Goal: Information Seeking & Learning: Understand process/instructions

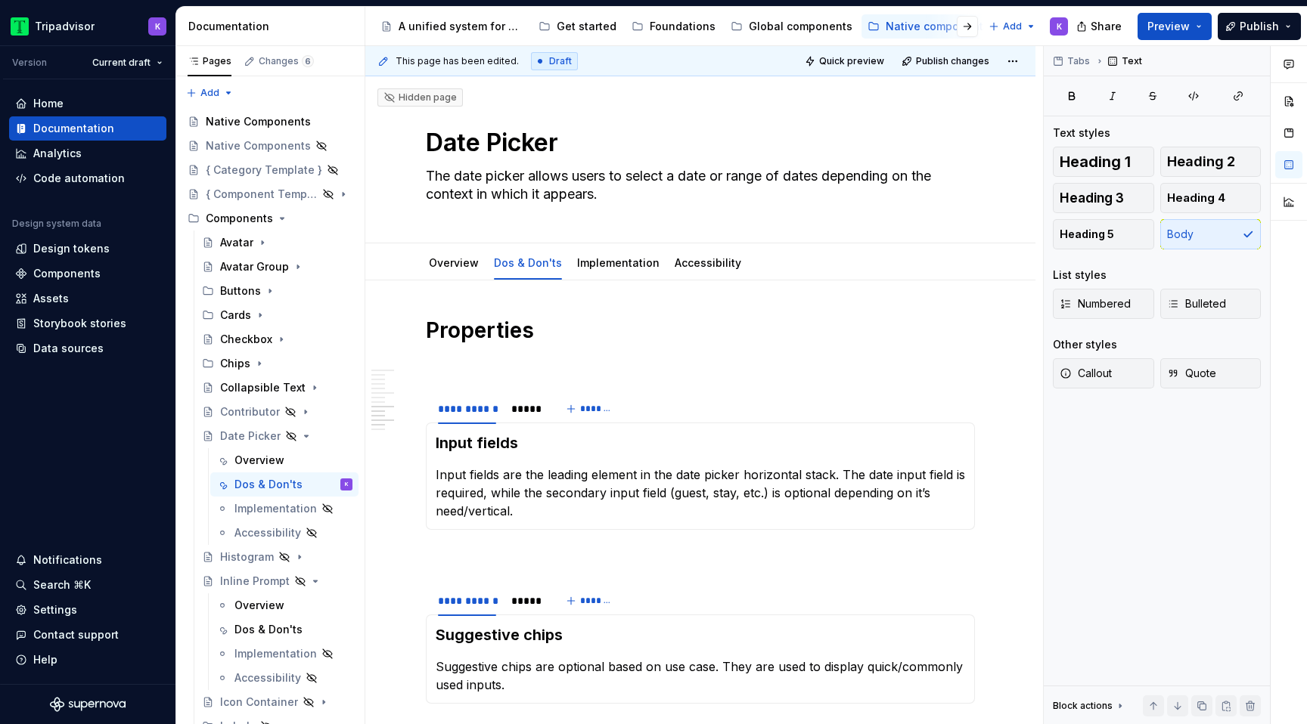
scroll to position [1700, 0]
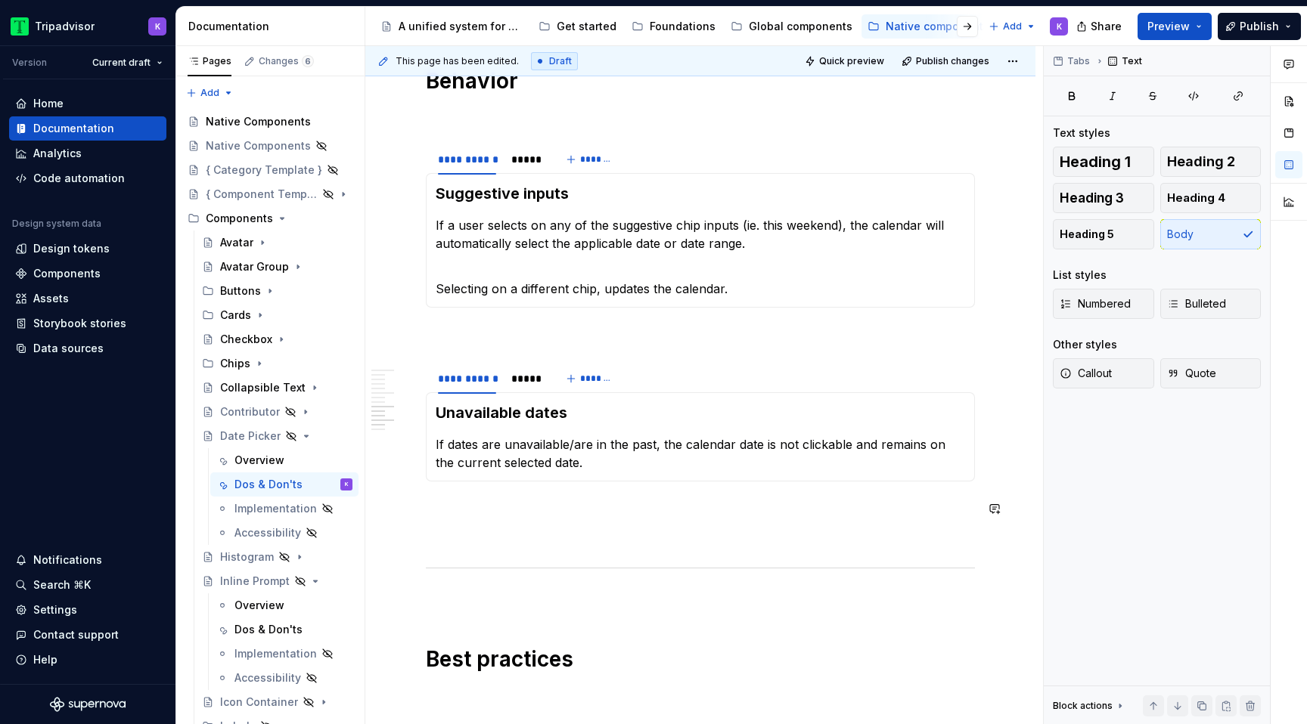
click at [489, 523] on div "**********" at bounding box center [700, 40] width 549 height 2847
click at [415, 368] on span at bounding box center [411, 371] width 12 height 21
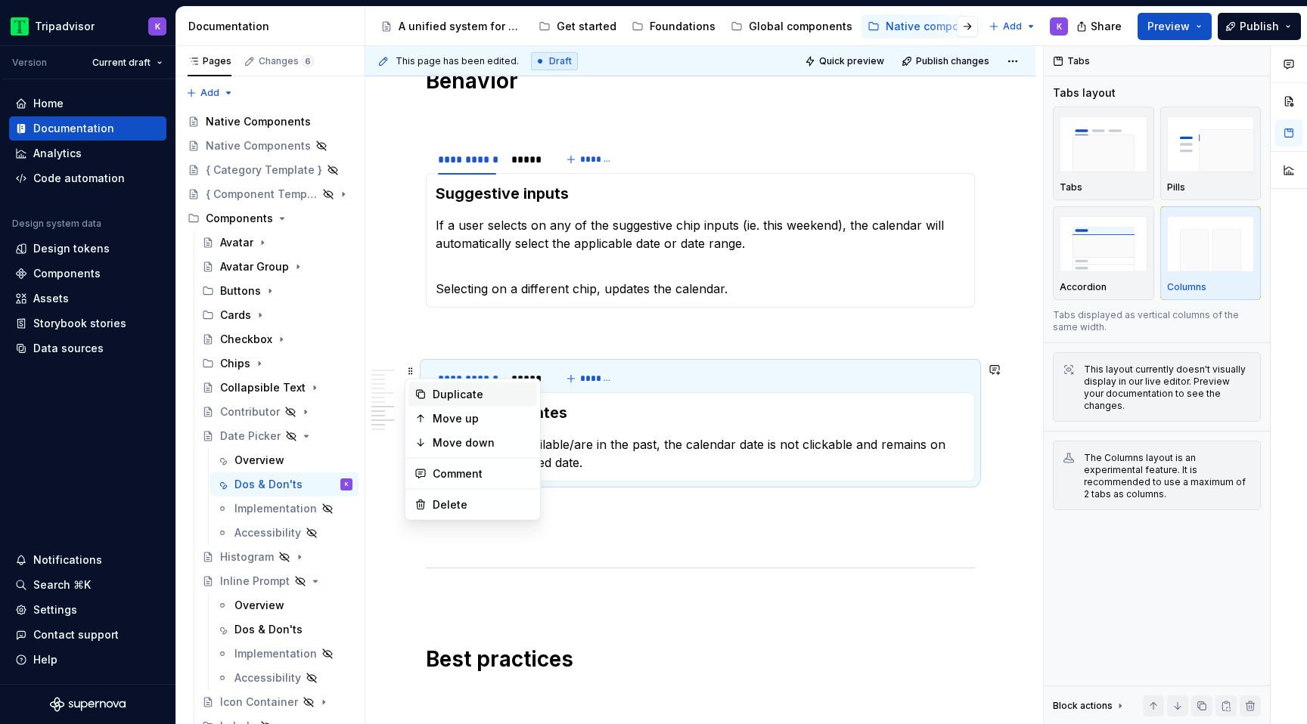
click at [452, 399] on div "Duplicate" at bounding box center [482, 394] width 98 height 15
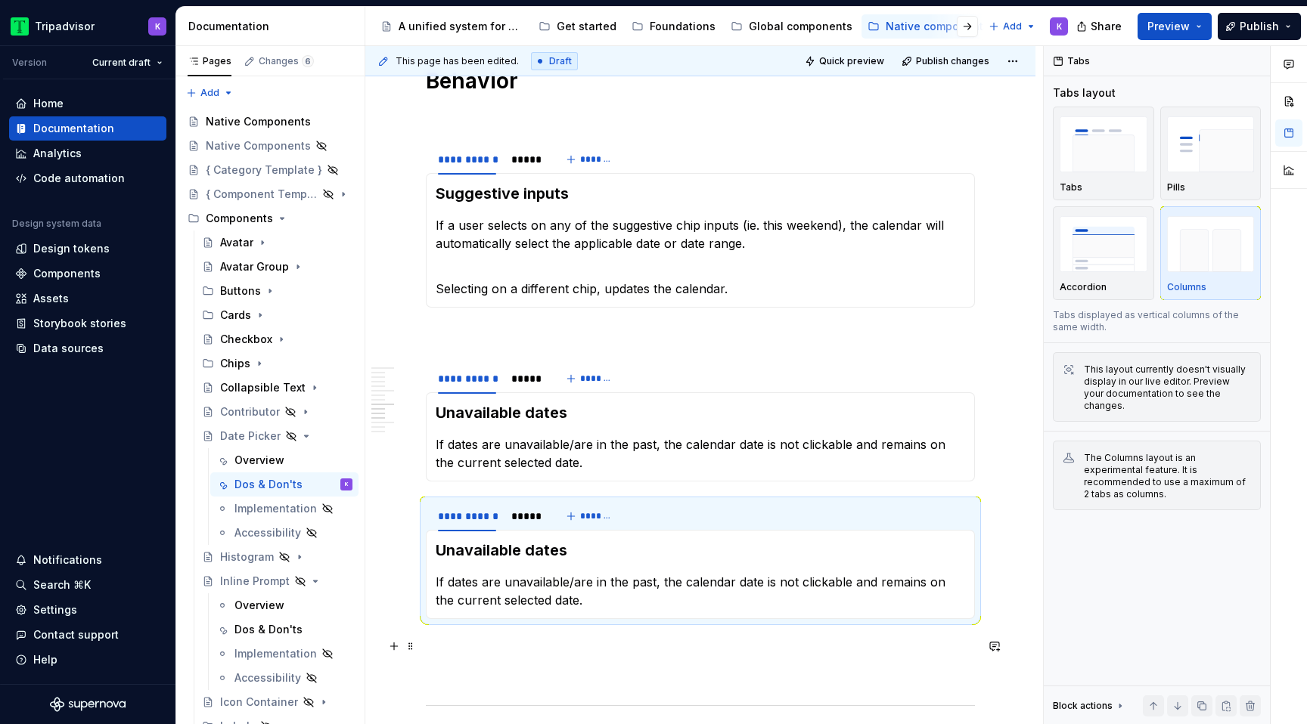
click at [483, 644] on p at bounding box center [700, 646] width 549 height 18
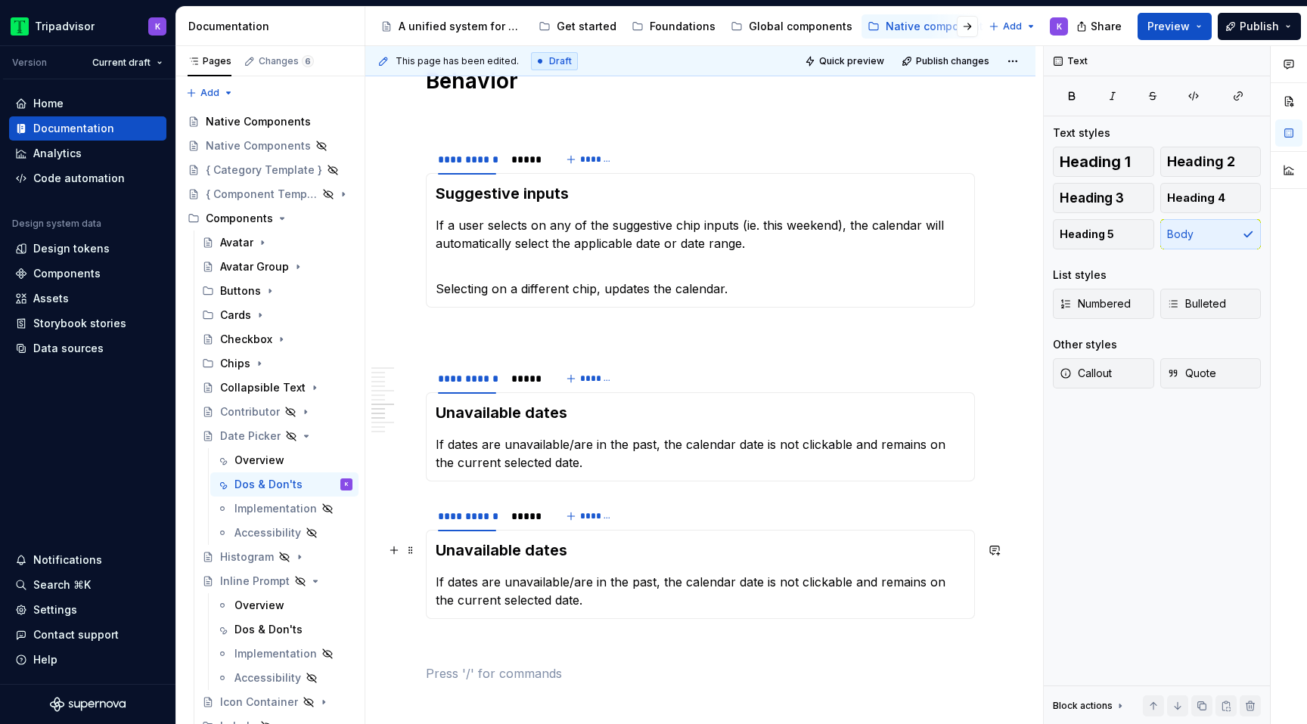
scroll to position [1818, 0]
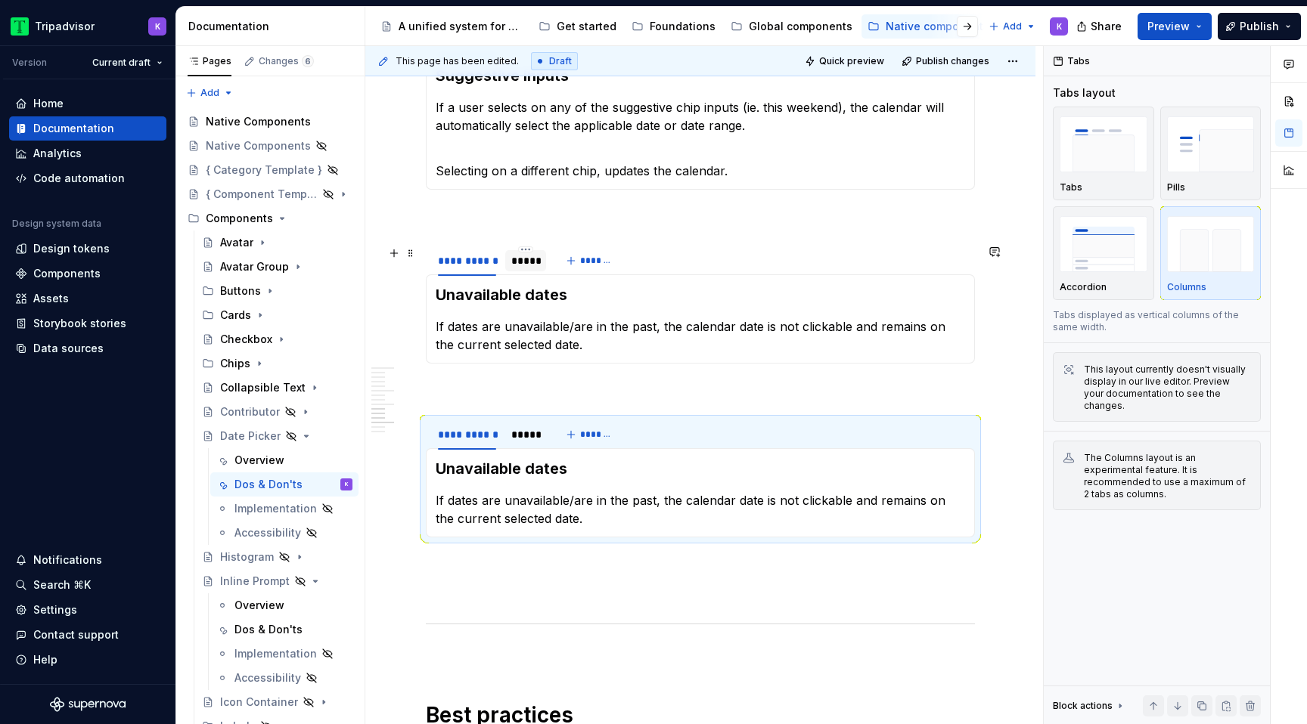
click at [530, 256] on div "*****" at bounding box center [525, 260] width 29 height 15
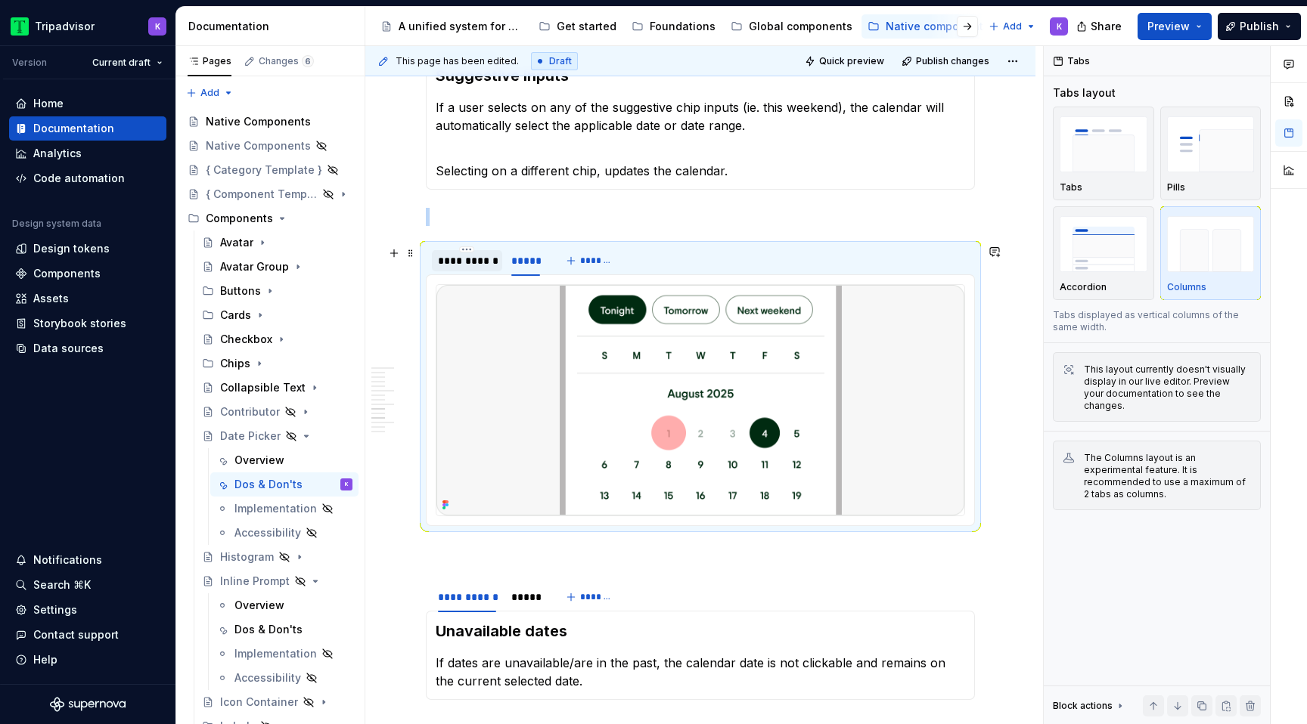
click at [477, 265] on div "**********" at bounding box center [467, 260] width 58 height 15
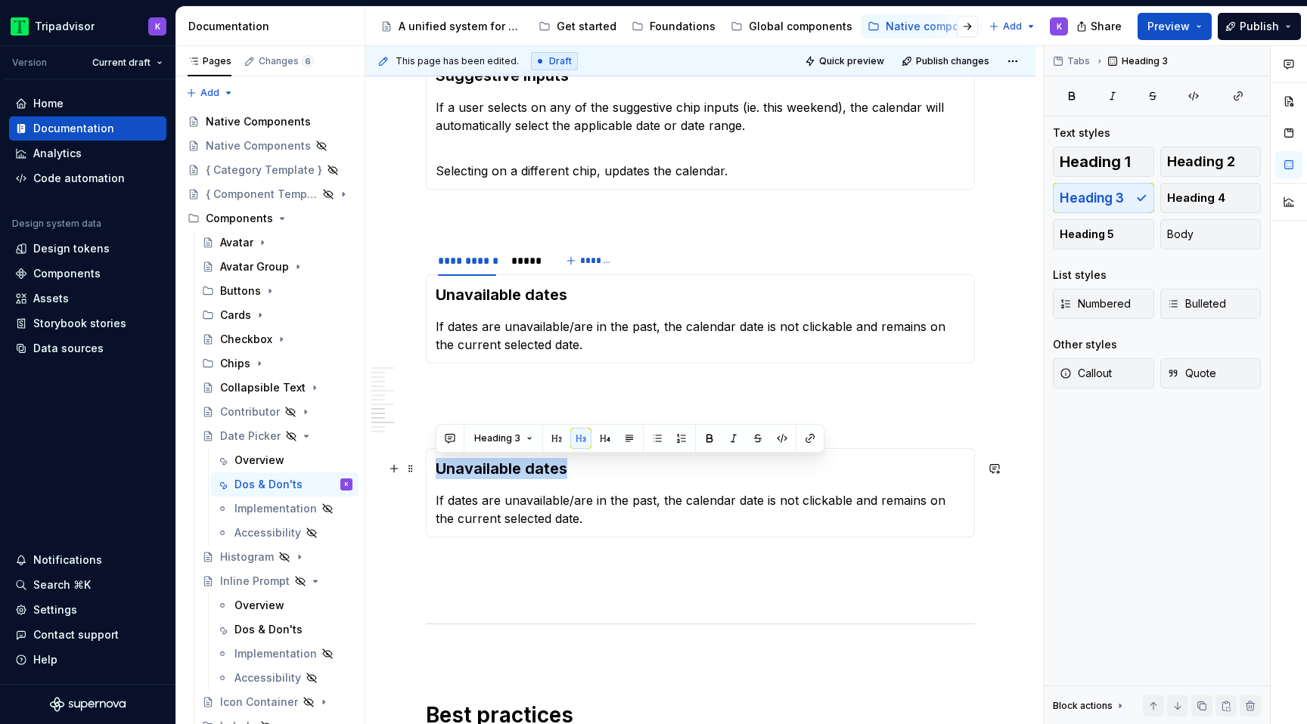
drag, startPoint x: 559, startPoint y: 462, endPoint x: 437, endPoint y: 462, distance: 121.7
click at [437, 462] on h3 "Unavailable dates" at bounding box center [700, 468] width 529 height 21
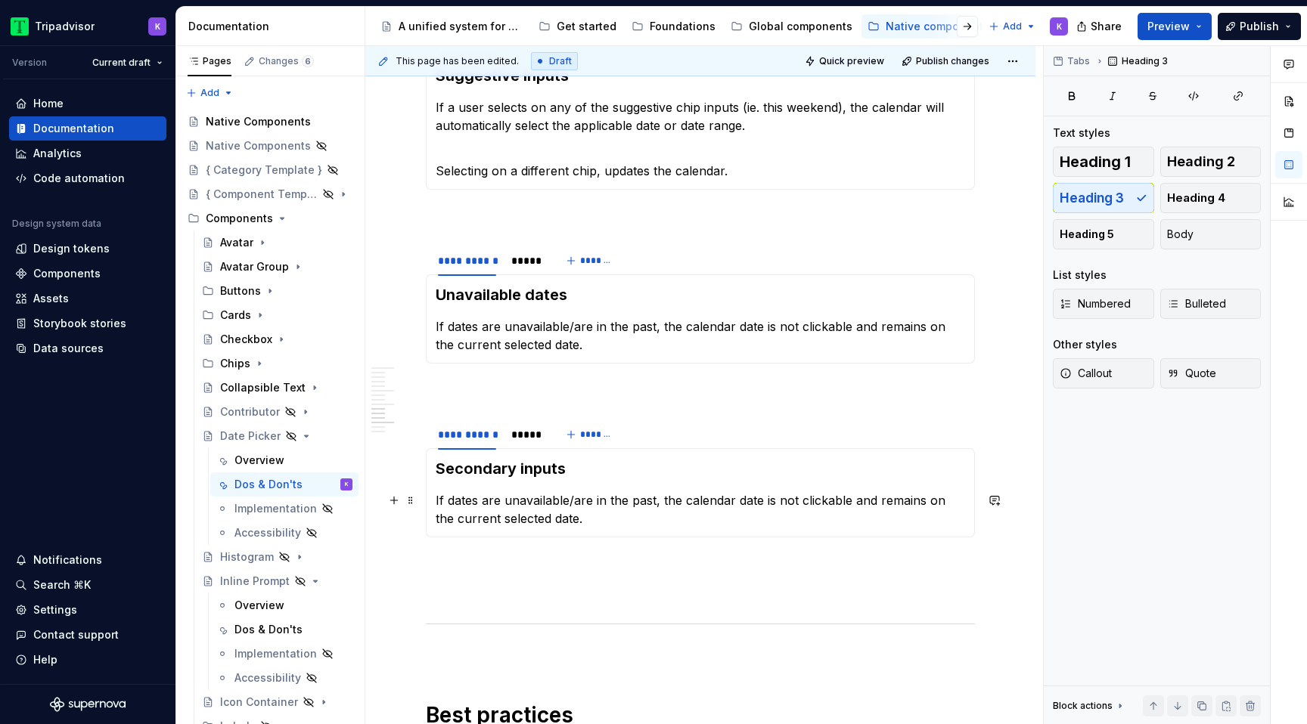
click at [514, 510] on p "If dates are unavailable/are in the past, the calendar date is not clickable an…" at bounding box center [700, 509] width 529 height 36
click at [526, 442] on div "*****" at bounding box center [525, 434] width 41 height 21
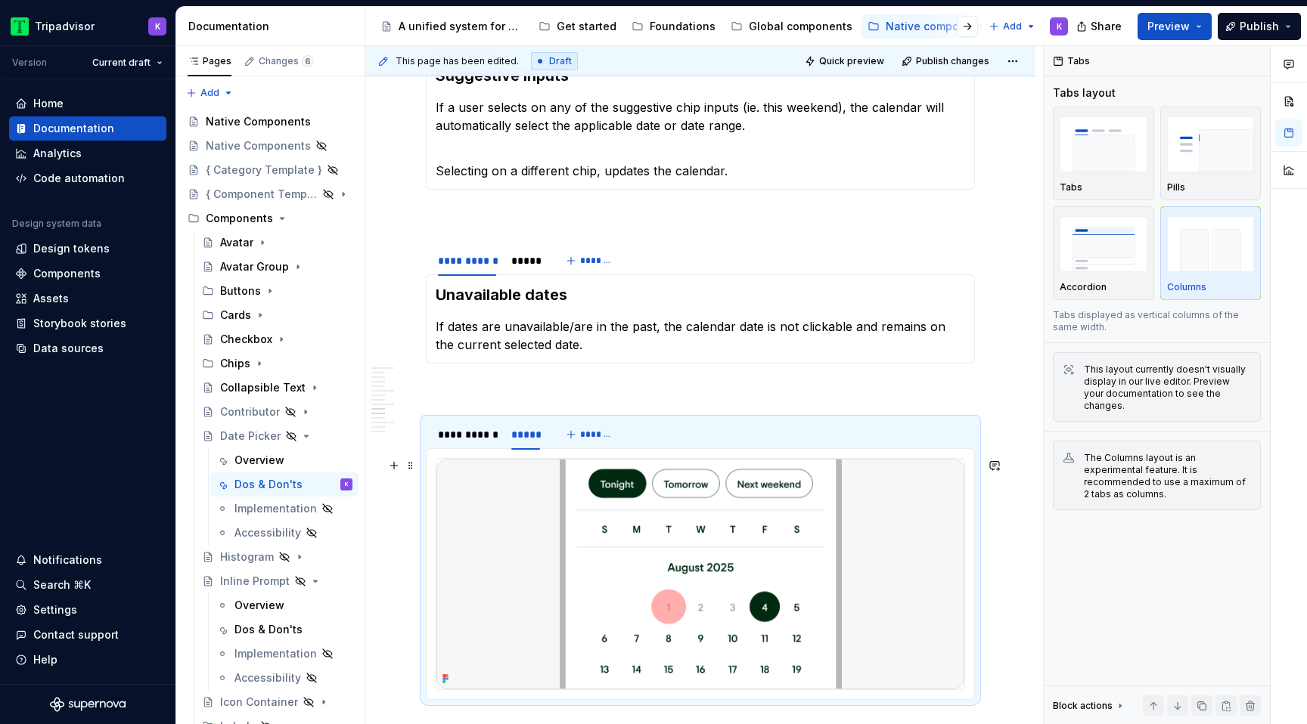
click at [724, 512] on img at bounding box center [700, 574] width 528 height 231
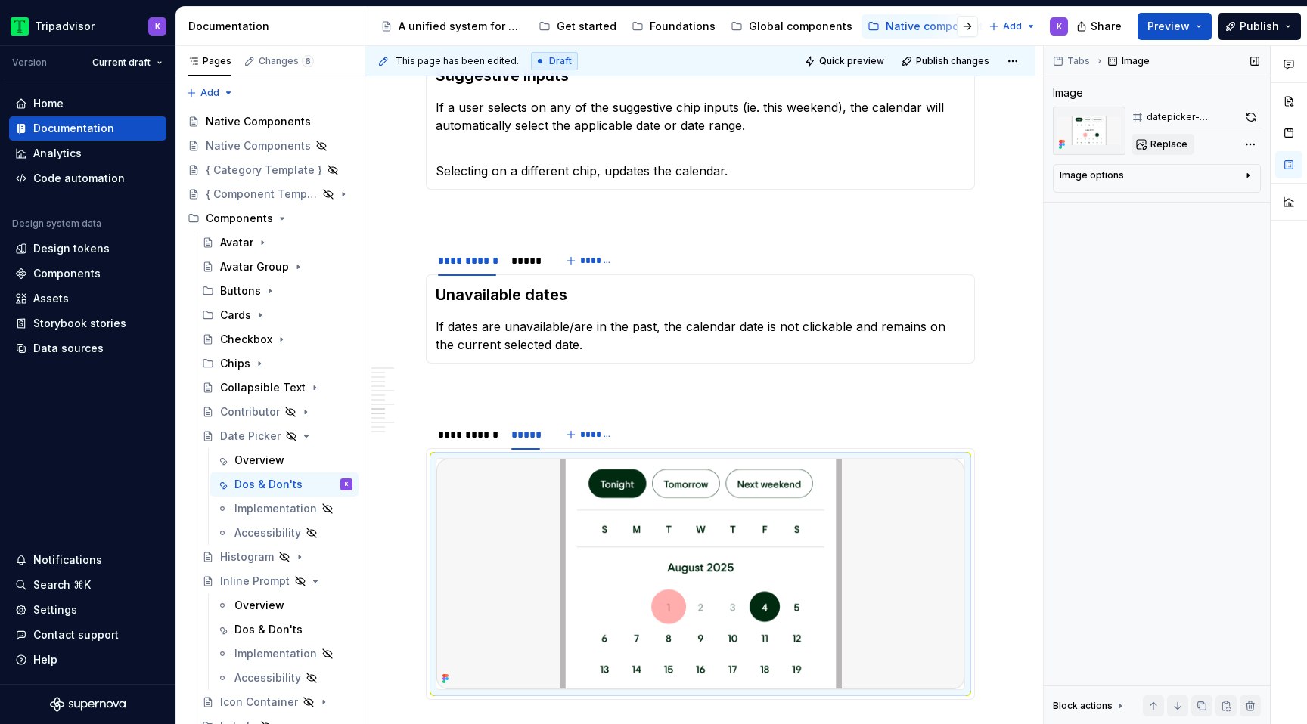
click at [1146, 142] on button "Replace" at bounding box center [1162, 144] width 63 height 21
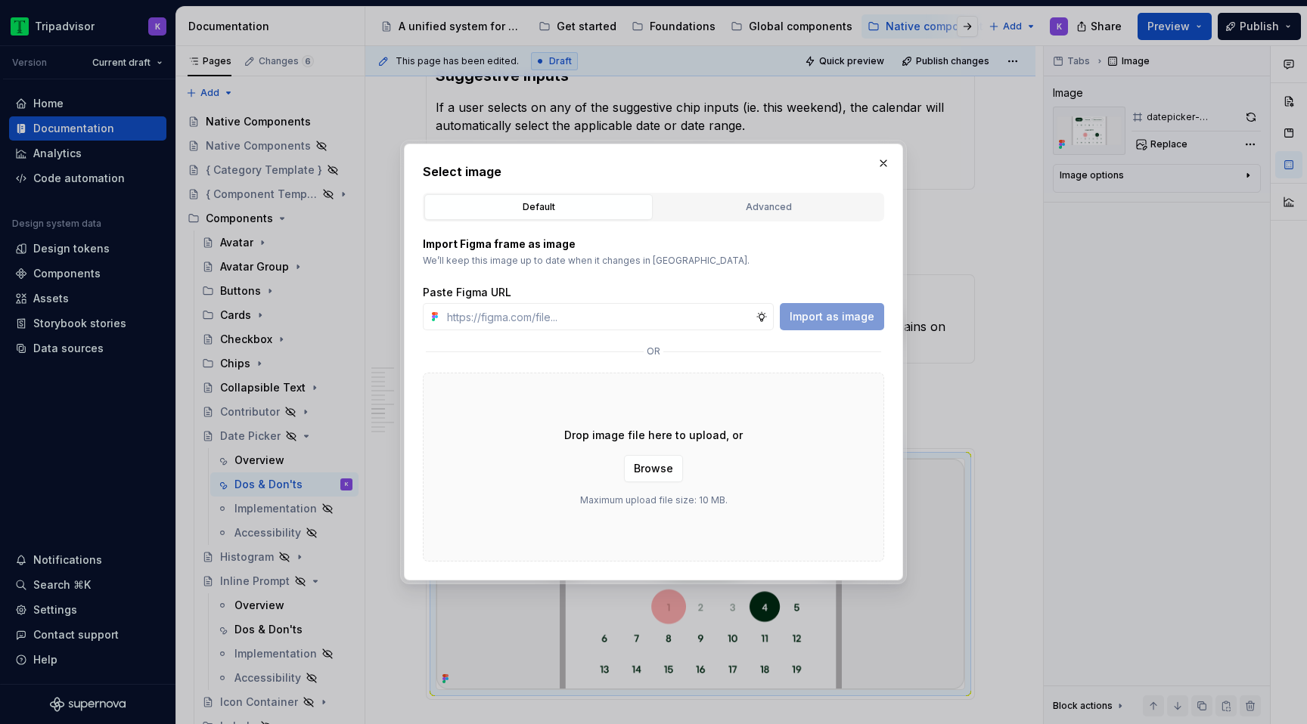
type textarea "*"
type input "[URL][DOMAIN_NAME]"
type textarea "*"
type input "[URL][DOMAIN_NAME]"
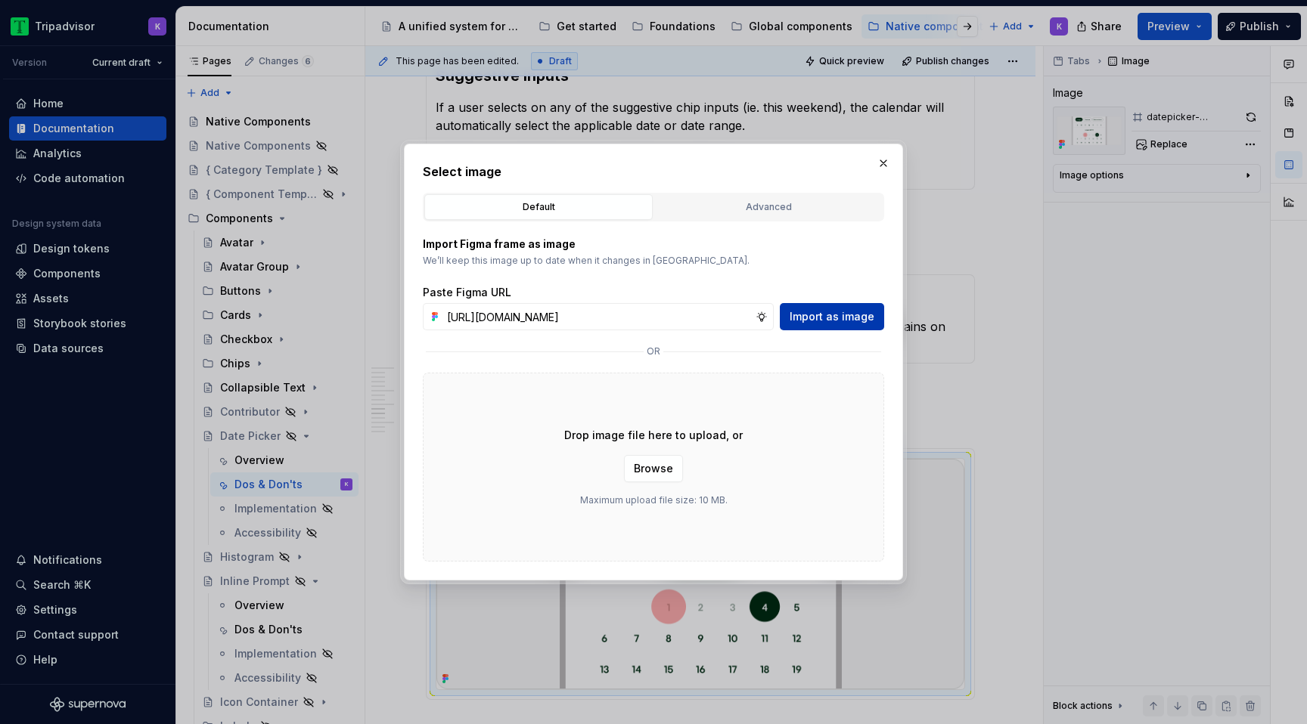
scroll to position [0, 0]
click at [808, 321] on span "Import as image" at bounding box center [831, 316] width 85 height 15
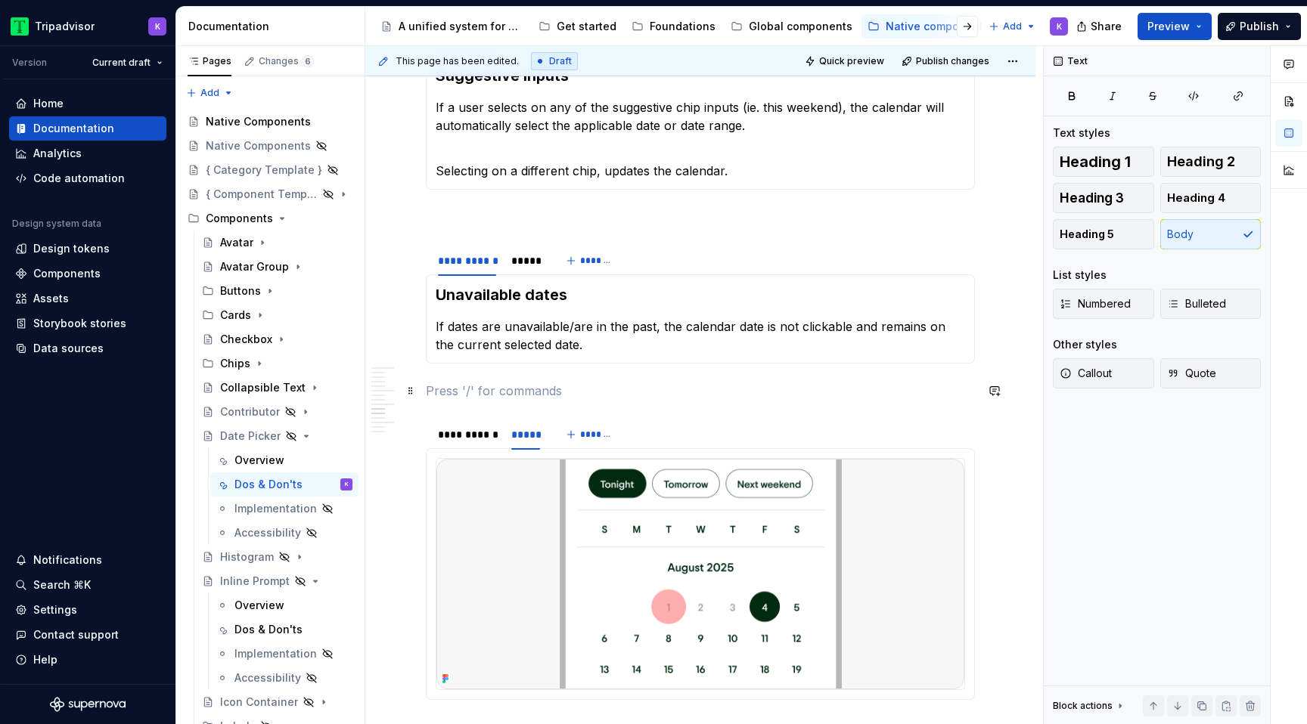
click at [721, 388] on p at bounding box center [700, 391] width 549 height 18
click at [689, 217] on p at bounding box center [700, 217] width 549 height 18
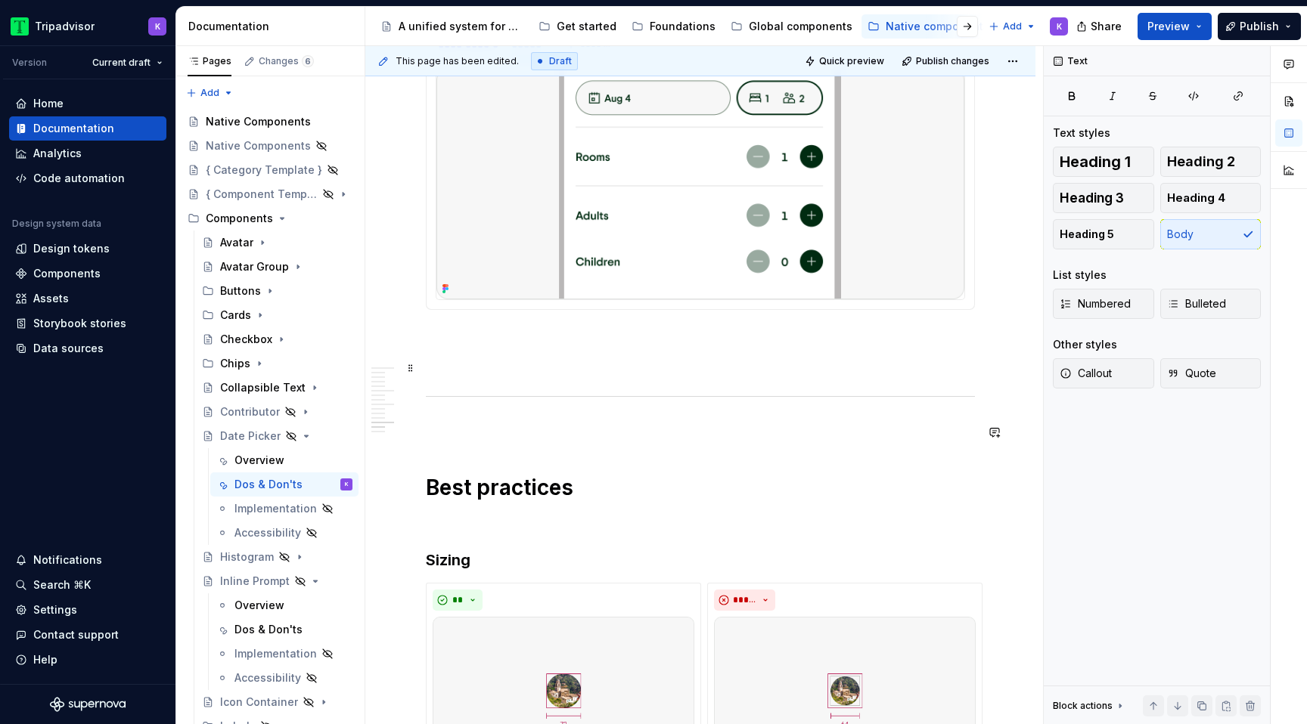
scroll to position [2122, 0]
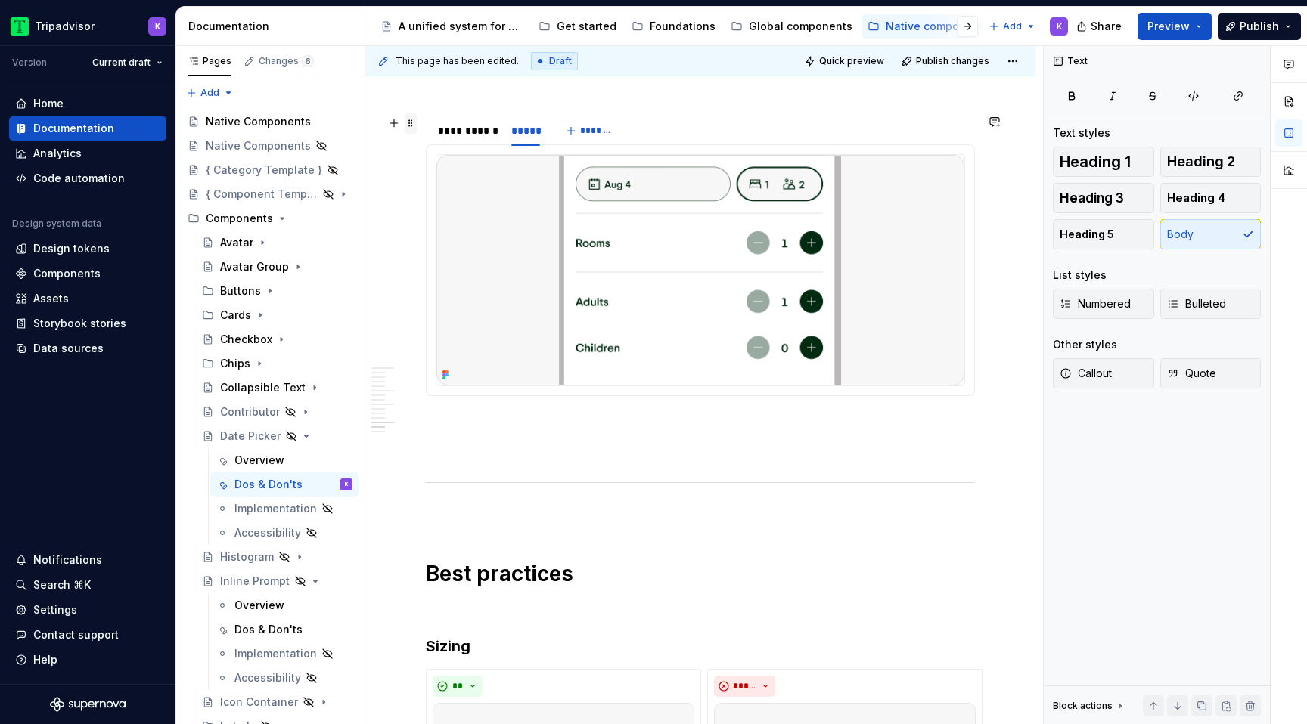
click at [411, 127] on span at bounding box center [411, 123] width 12 height 21
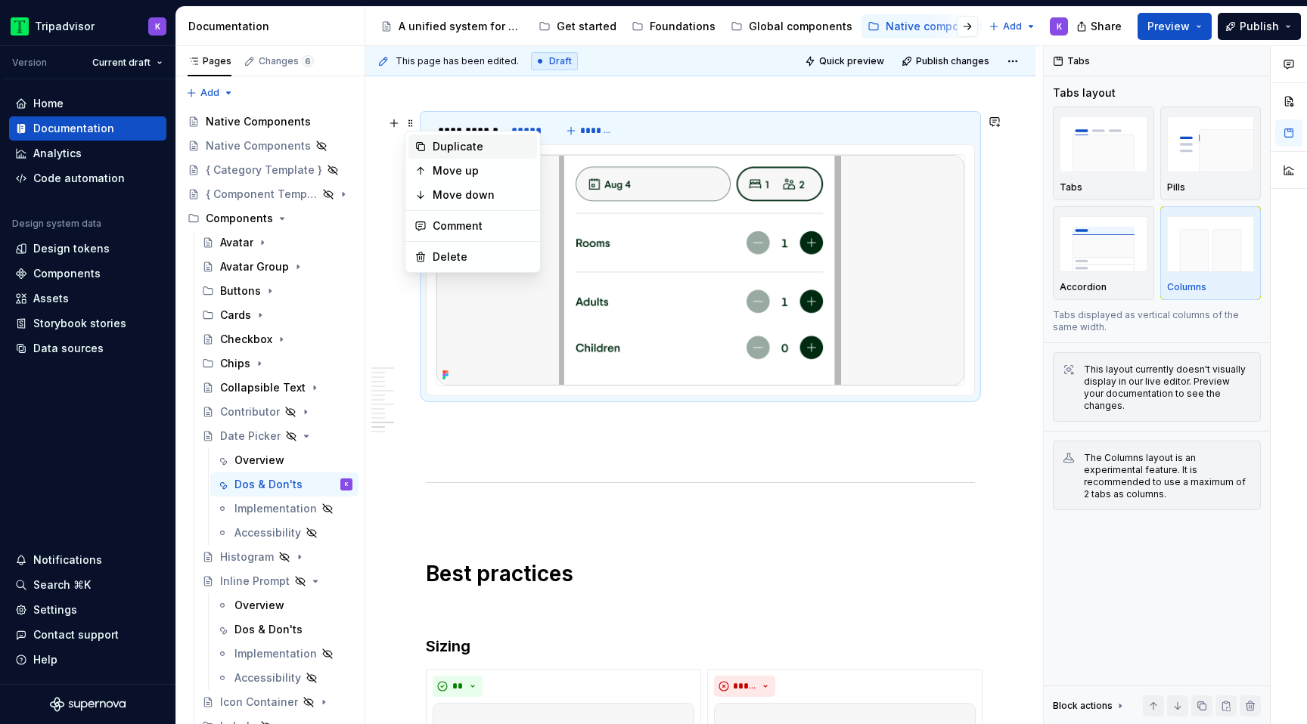
drag, startPoint x: 465, startPoint y: 147, endPoint x: 465, endPoint y: 162, distance: 15.1
click at [465, 147] on div "Duplicate" at bounding box center [482, 146] width 98 height 15
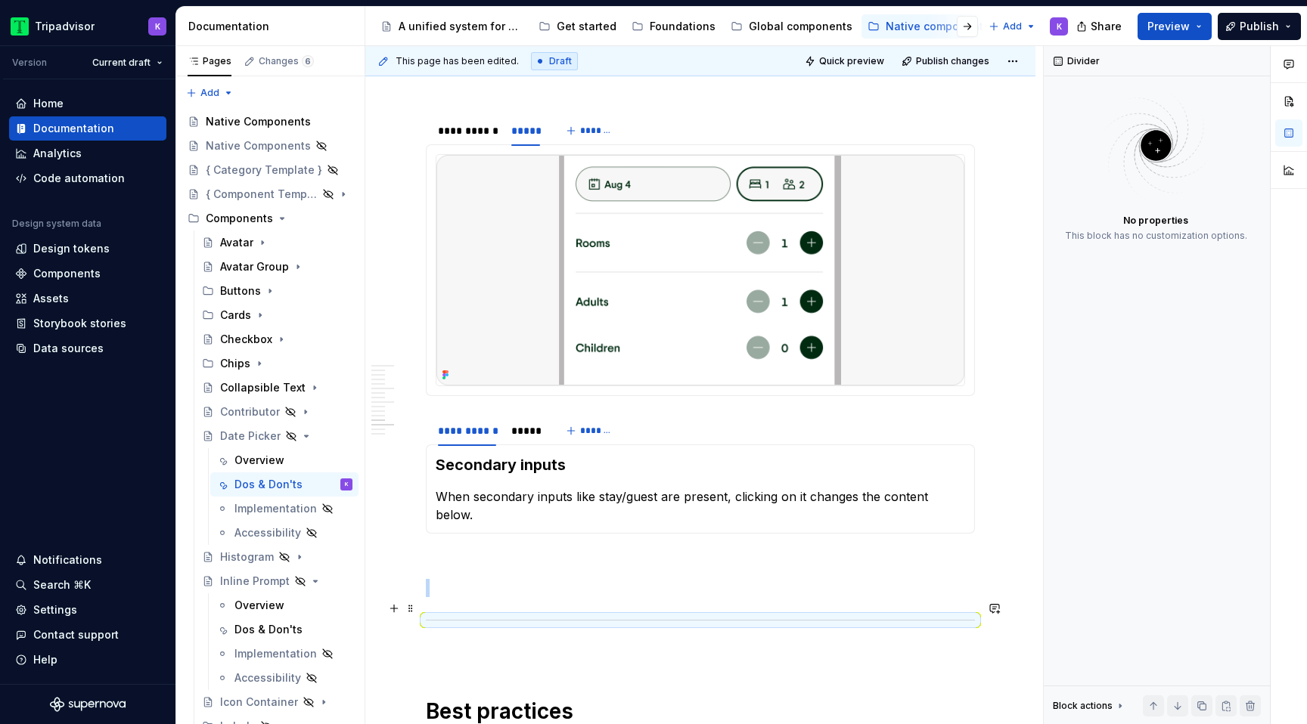
click at [507, 616] on div at bounding box center [700, 621] width 549 height 10
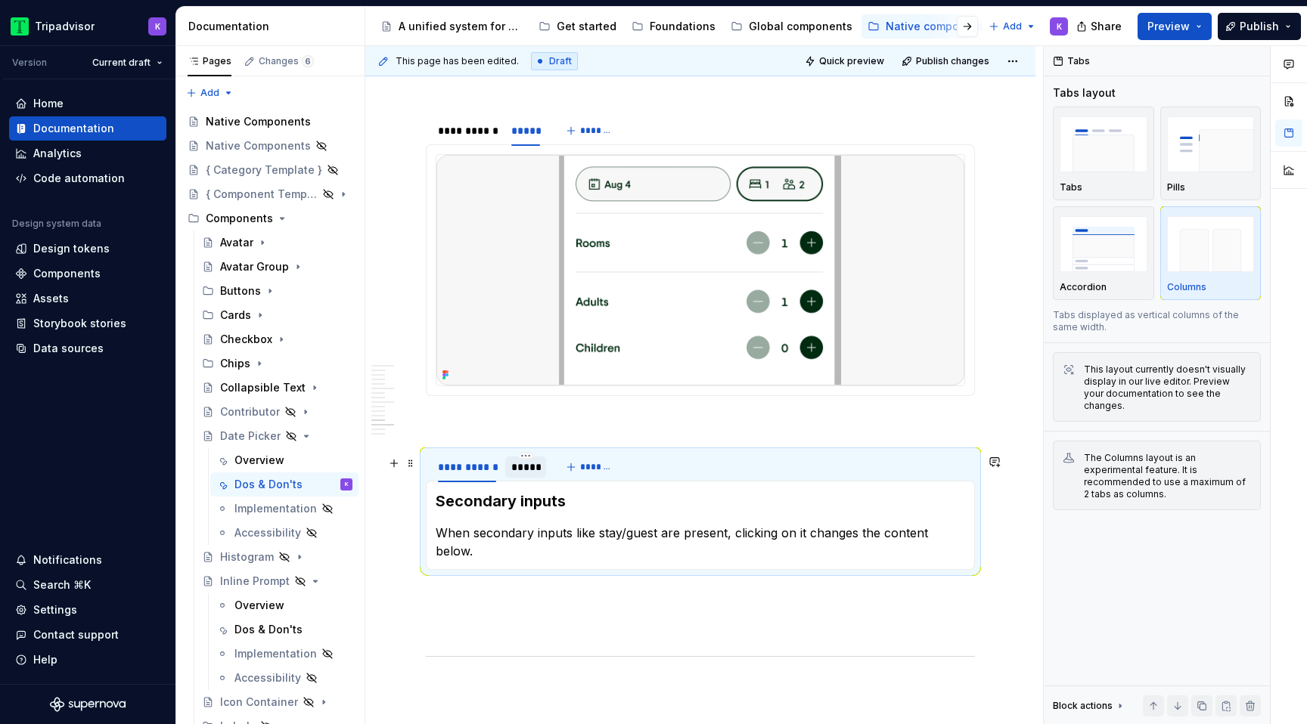
click at [523, 474] on div "*****" at bounding box center [525, 467] width 29 height 15
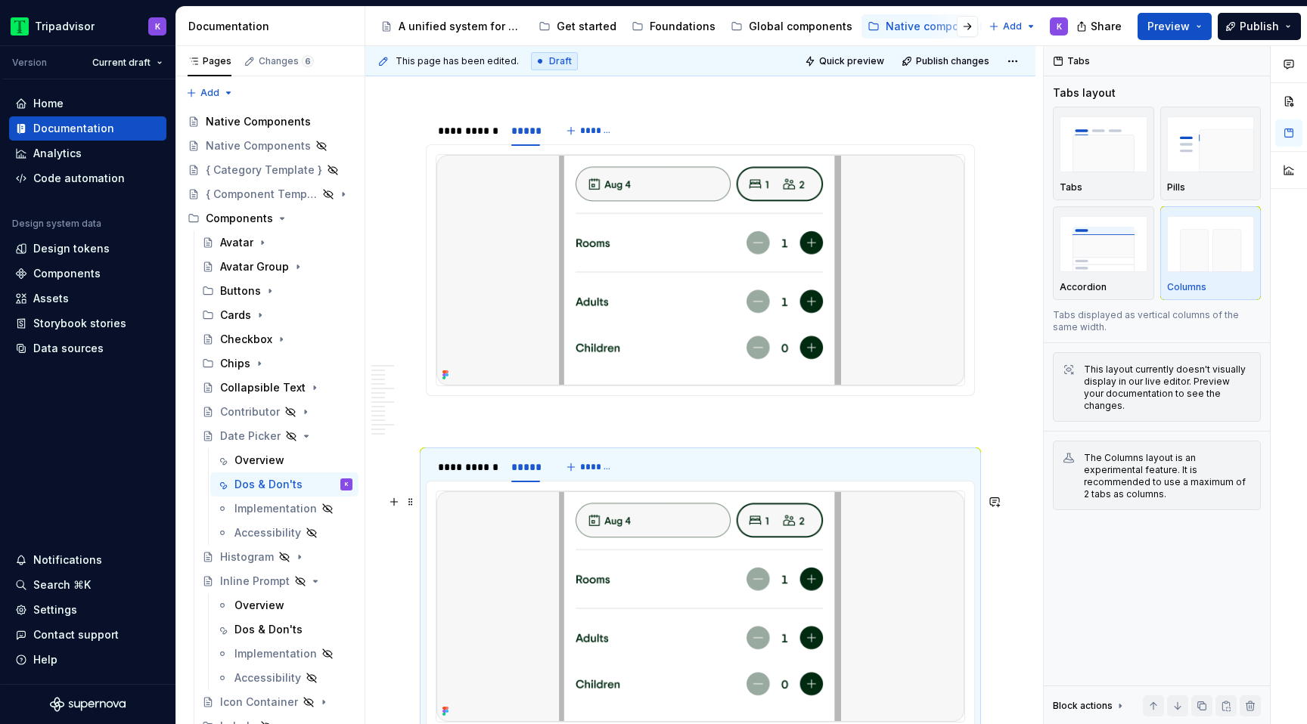
click at [652, 583] on img at bounding box center [700, 606] width 528 height 231
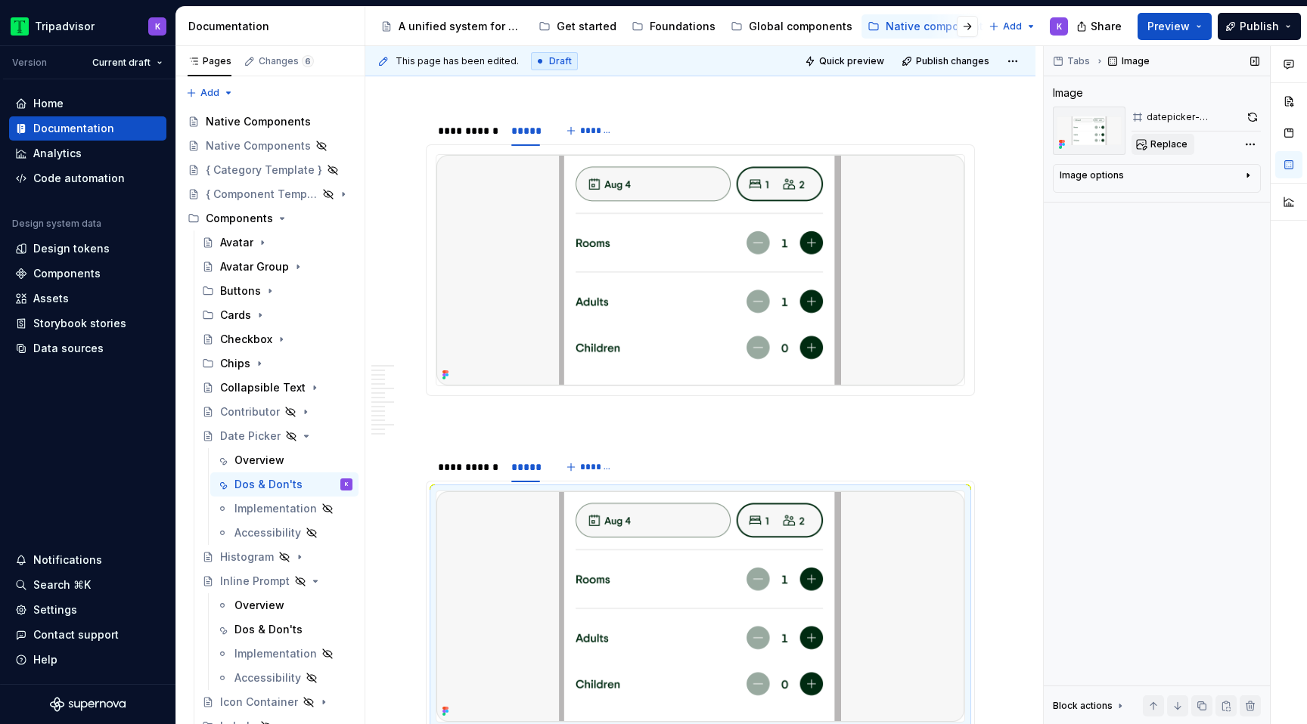
click at [1158, 137] on button "Replace" at bounding box center [1162, 144] width 63 height 21
type textarea "*"
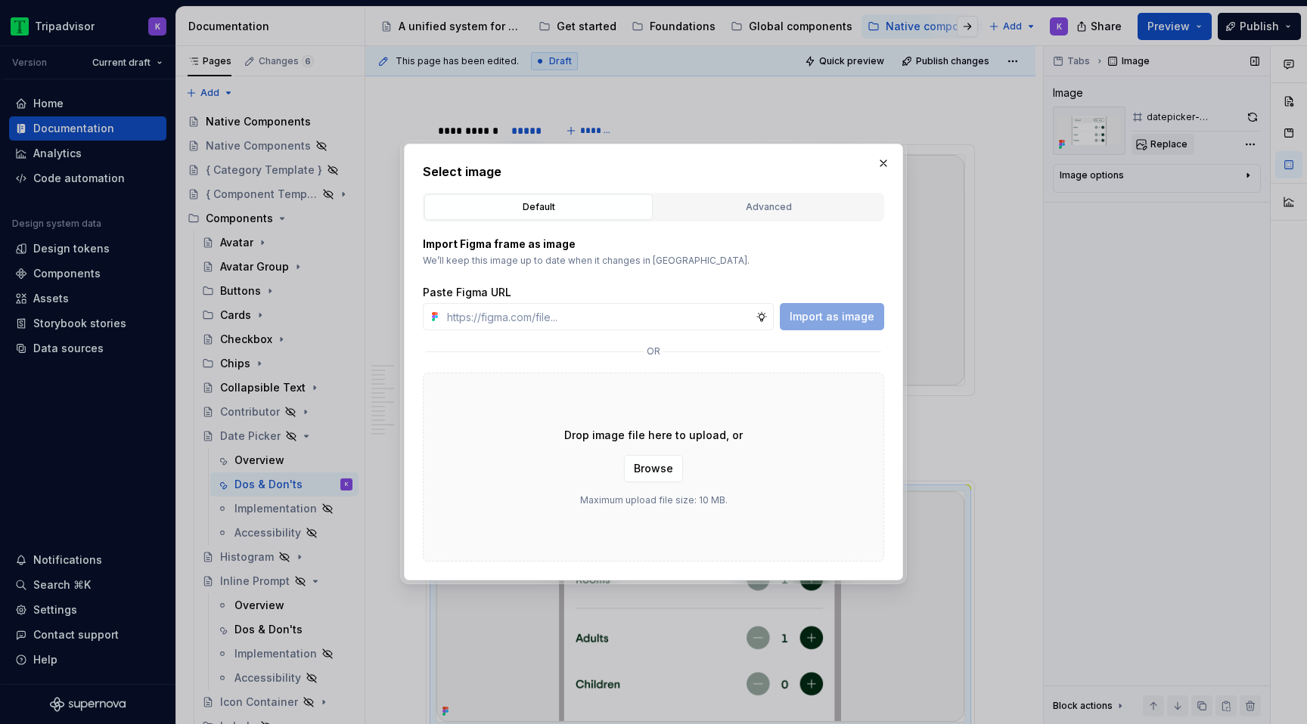
type input "[URL][DOMAIN_NAME]"
type textarea "*"
type input "[URL][DOMAIN_NAME]"
click at [851, 317] on span "Import as image" at bounding box center [831, 316] width 85 height 15
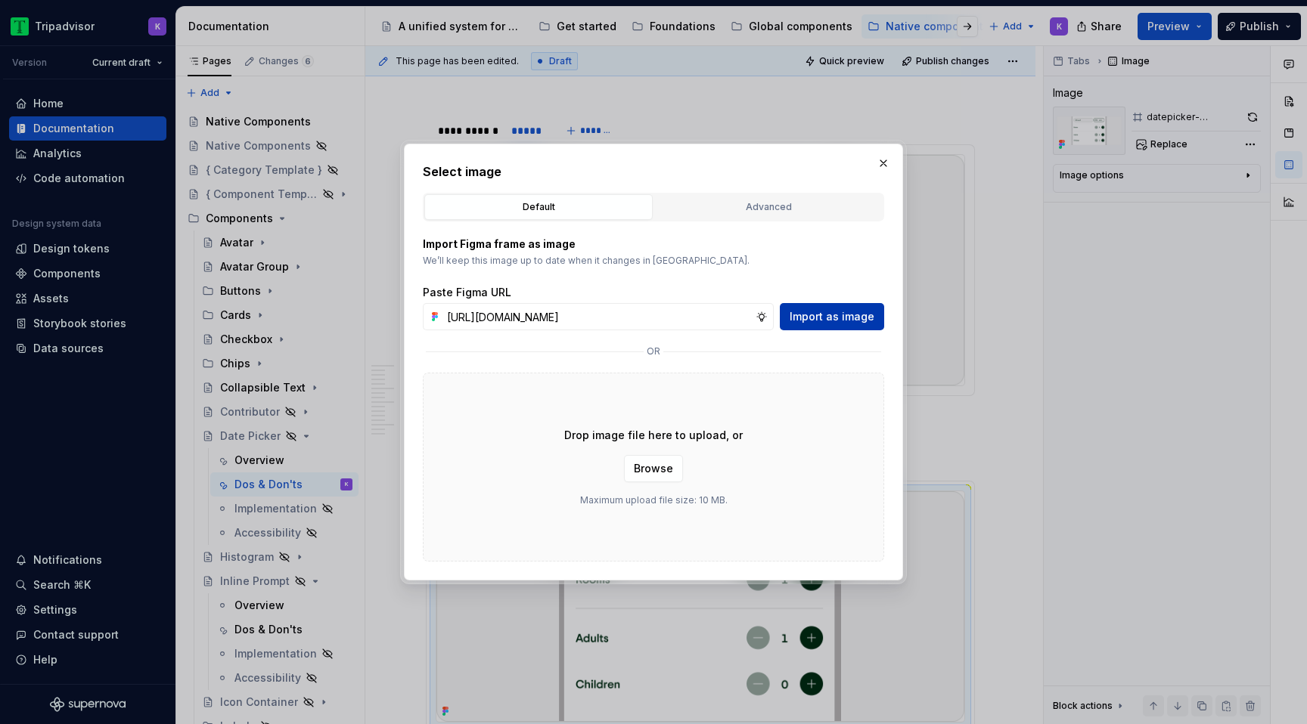
scroll to position [0, 0]
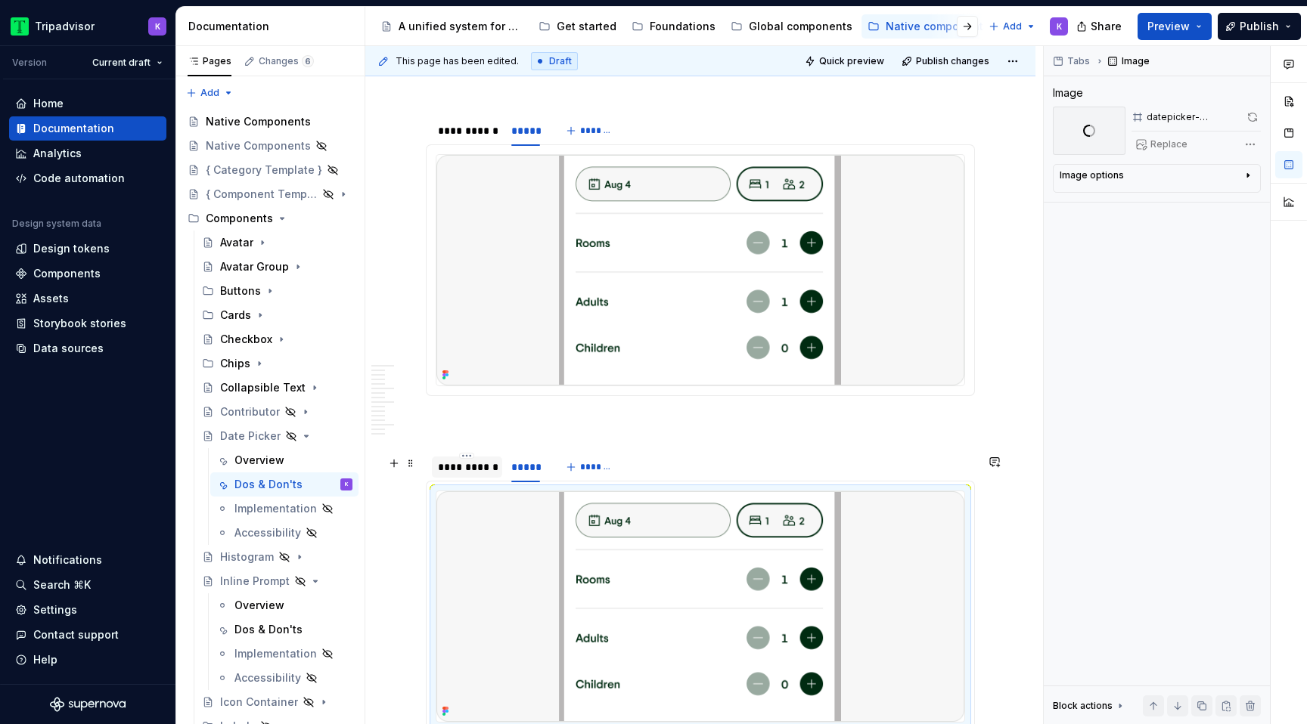
click at [477, 469] on div "**********" at bounding box center [467, 467] width 58 height 15
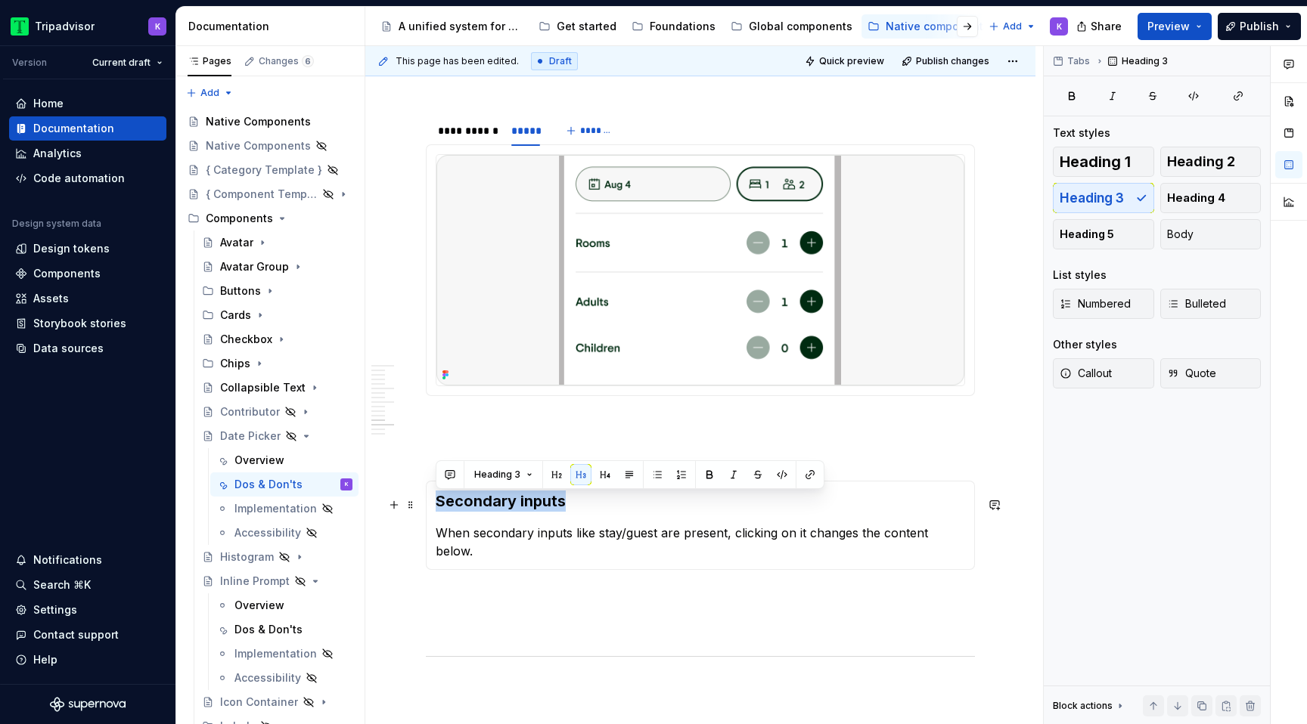
drag, startPoint x: 588, startPoint y: 510, endPoint x: 426, endPoint y: 510, distance: 161.8
click at [426, 510] on div "Secondary inputs When secondary inputs like stay/guest are present, clicking on…" at bounding box center [700, 525] width 549 height 89
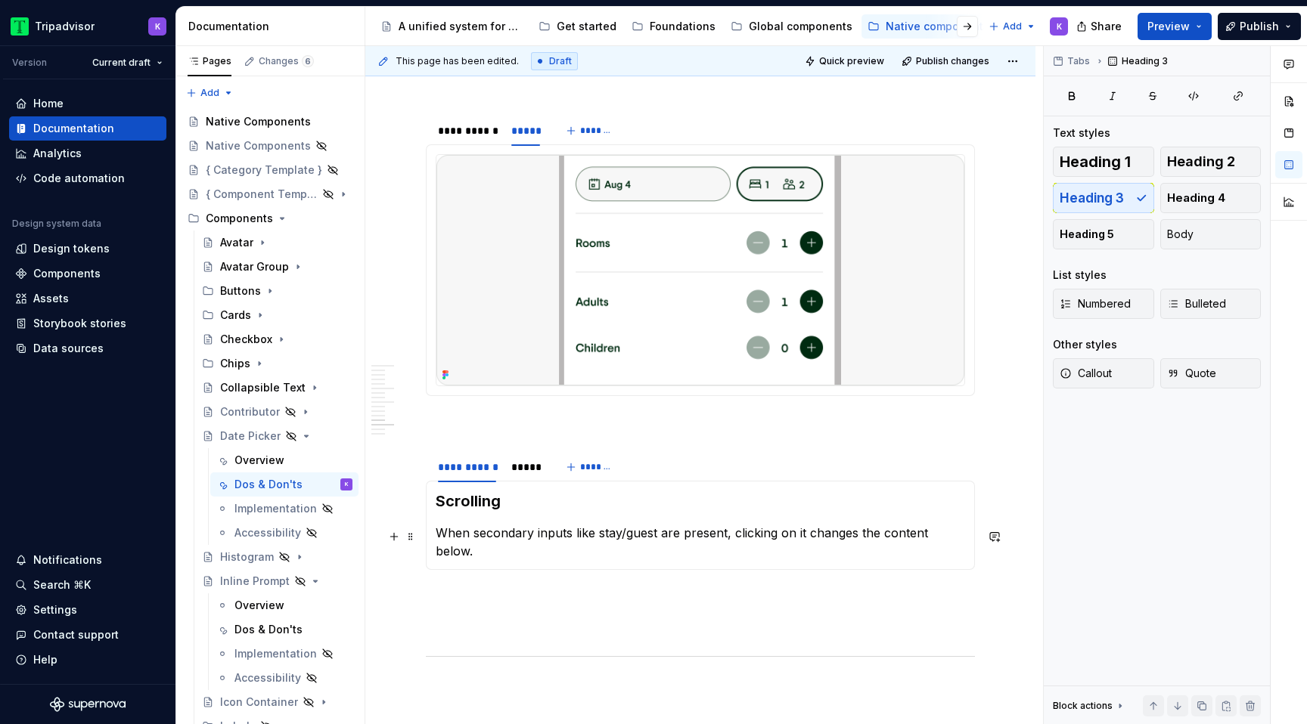
click at [538, 537] on p "When secondary inputs like stay/guest are present, clicking on it changes the c…" at bounding box center [700, 542] width 529 height 36
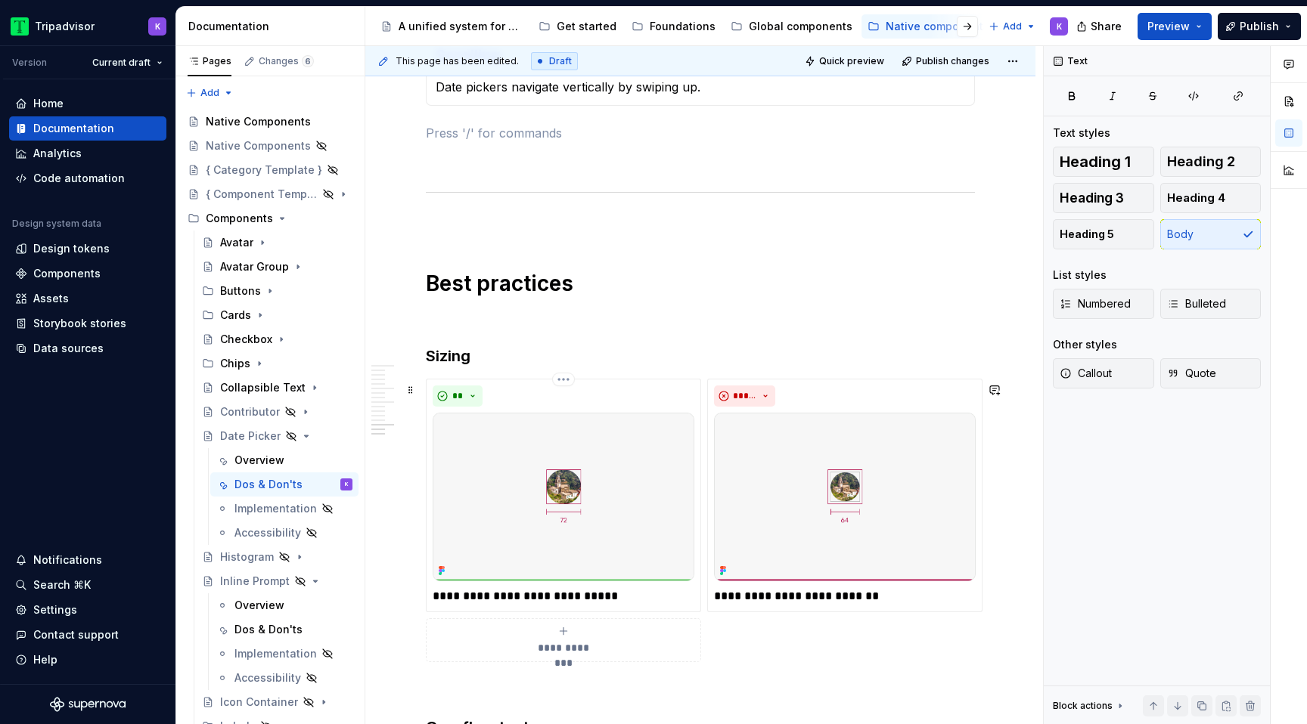
scroll to position [2640, 0]
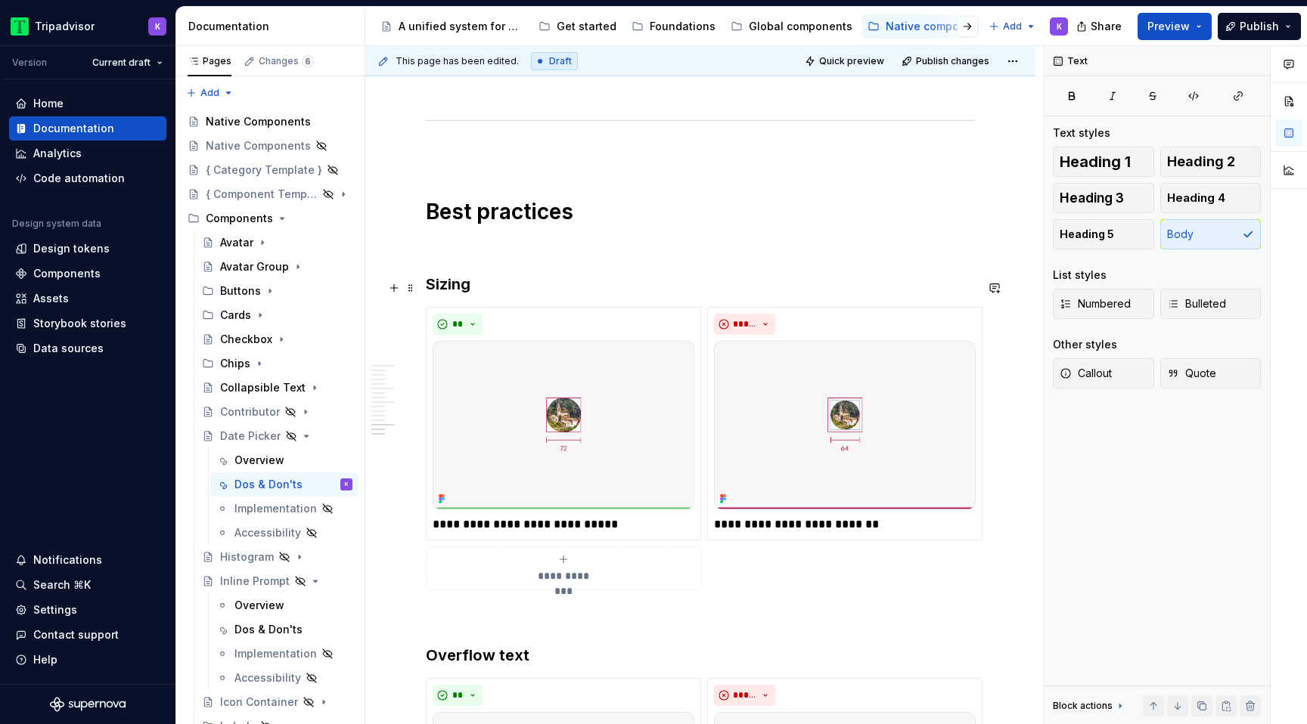
click at [454, 290] on strong "Sizing" at bounding box center [448, 284] width 45 height 18
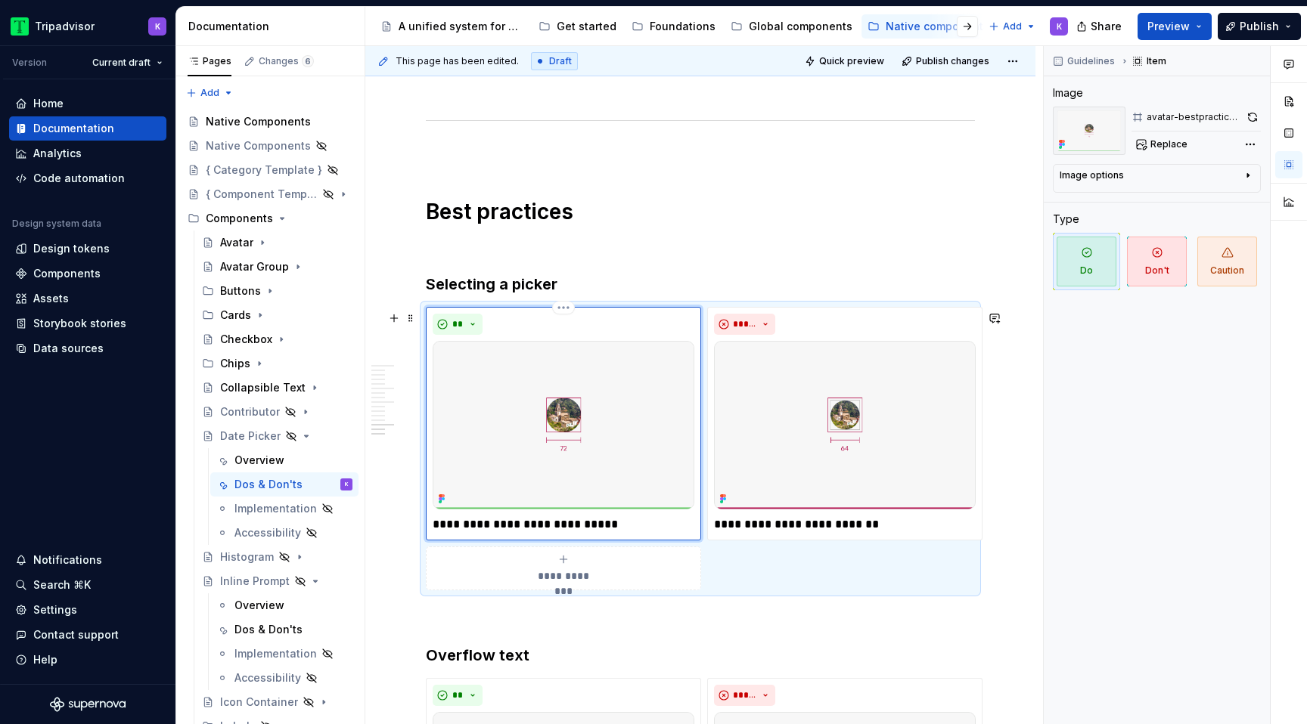
click at [573, 448] on img at bounding box center [564, 425] width 262 height 169
click at [1156, 141] on span "Replace" at bounding box center [1168, 144] width 37 height 12
type textarea "*"
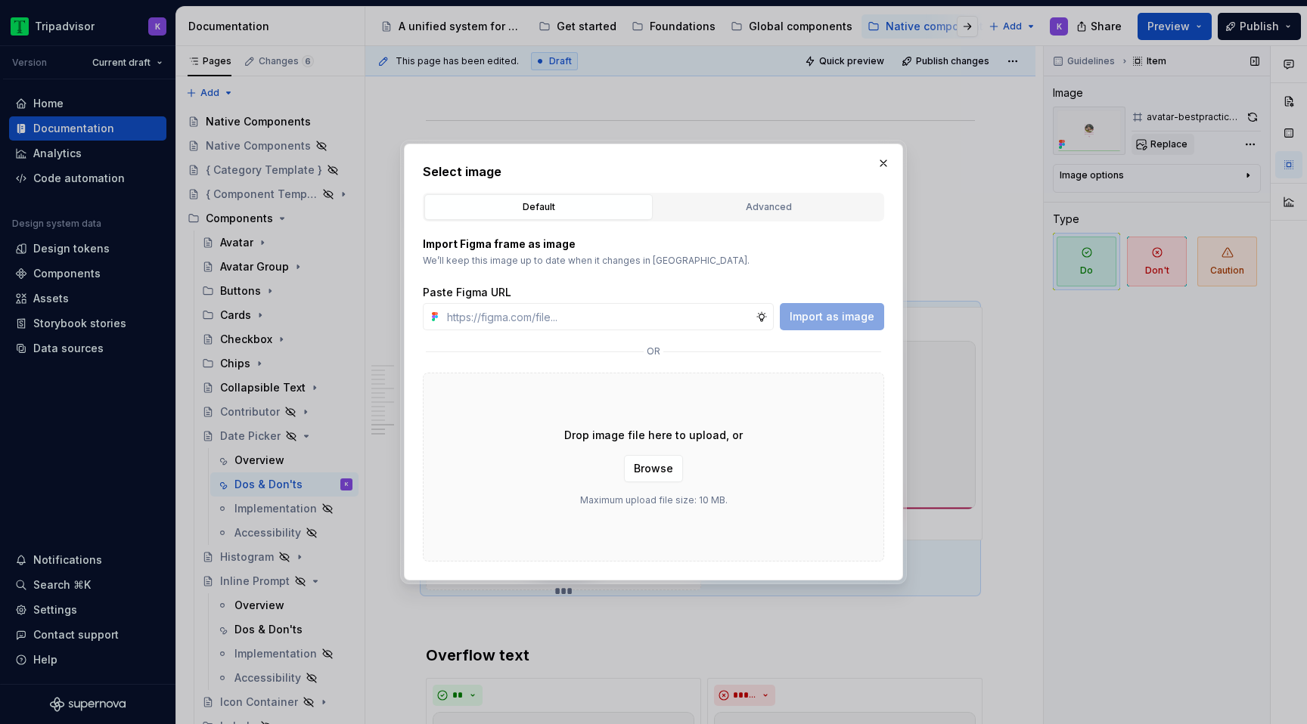
type input "[URL][DOMAIN_NAME]"
type textarea "*"
type input "[URL][DOMAIN_NAME]"
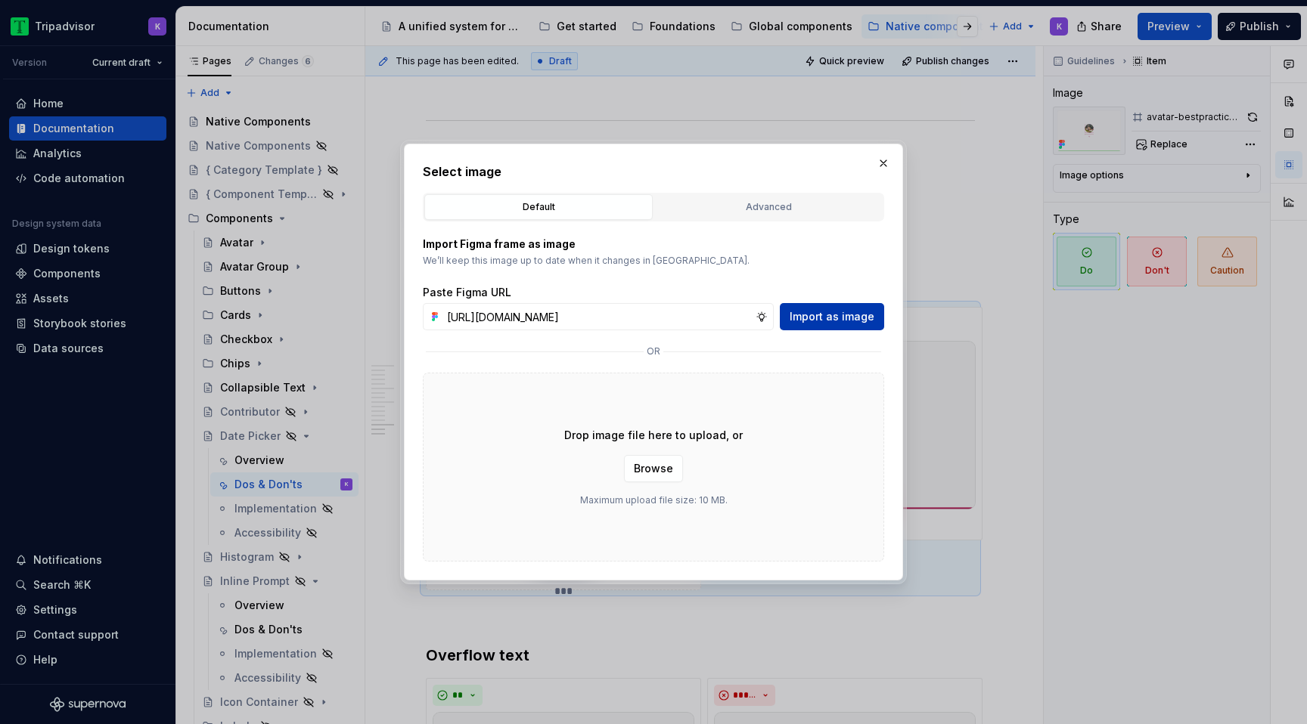
click at [826, 305] on button "Import as image" at bounding box center [832, 316] width 104 height 27
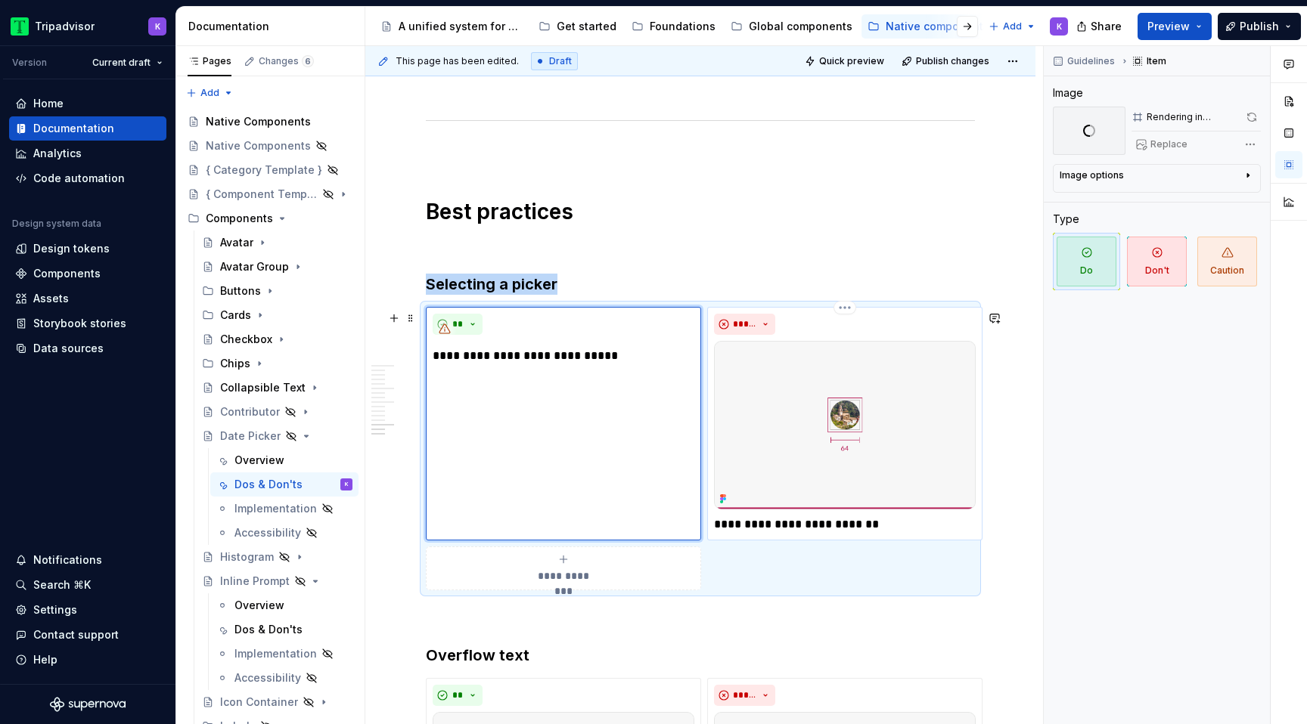
click at [836, 409] on img at bounding box center [845, 425] width 262 height 169
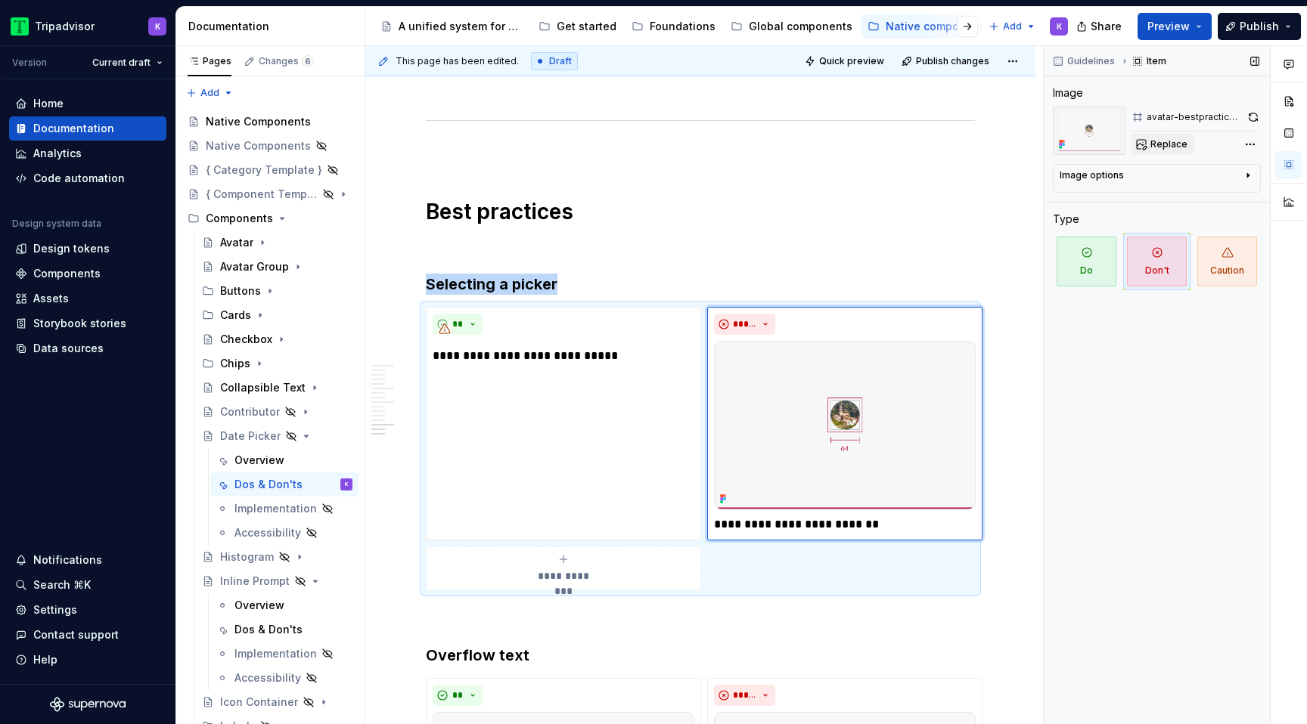
click at [1179, 141] on span "Replace" at bounding box center [1168, 144] width 37 height 12
type textarea "*"
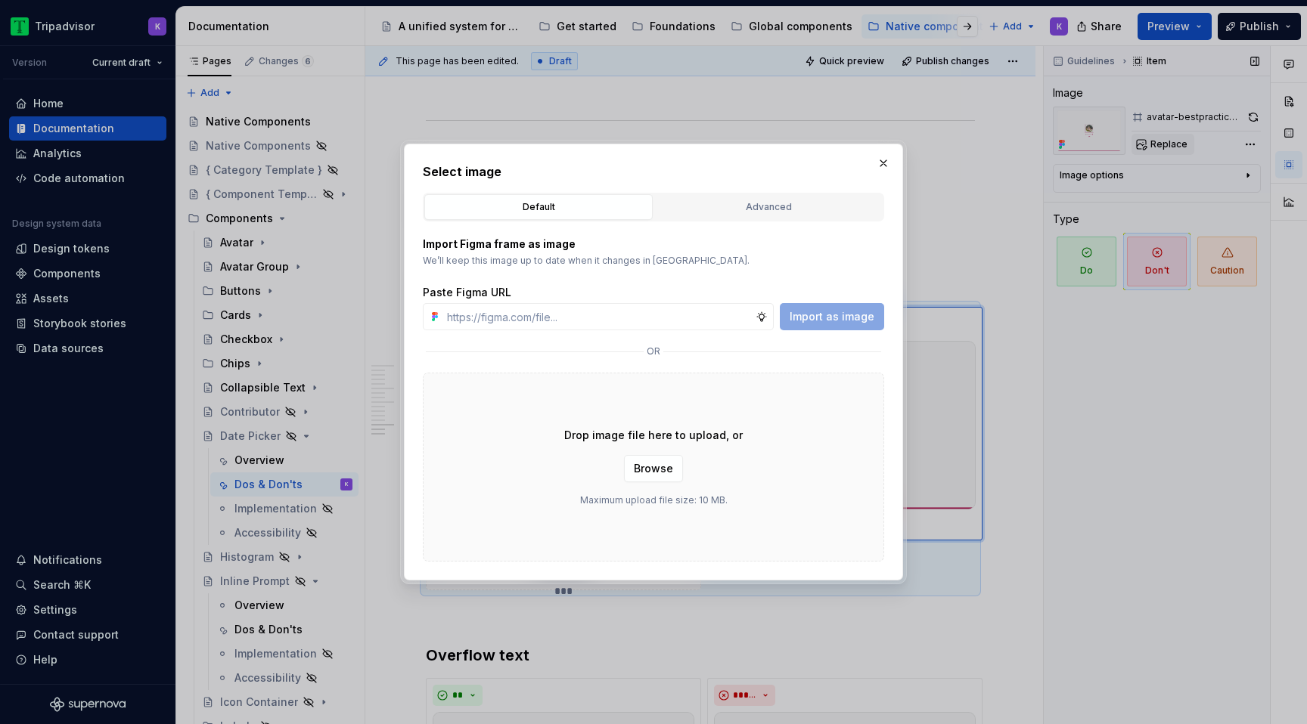
type input "[URL][DOMAIN_NAME]"
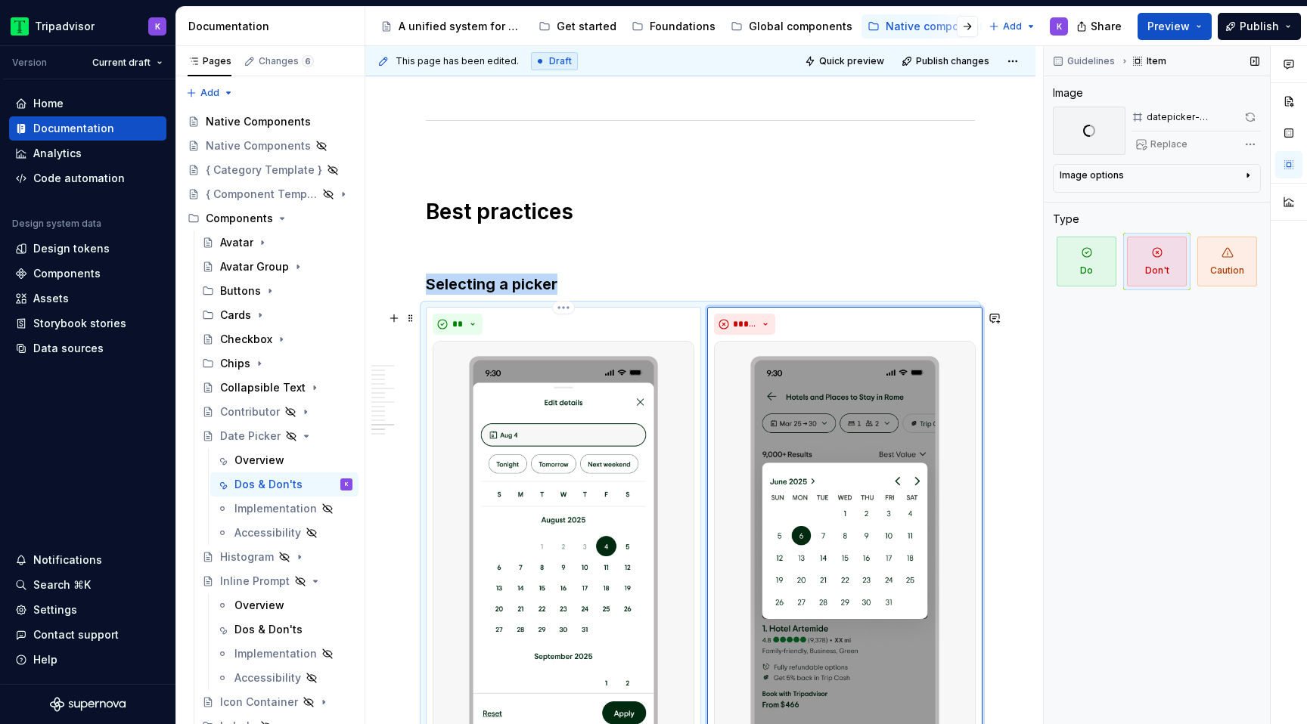
type textarea "*"
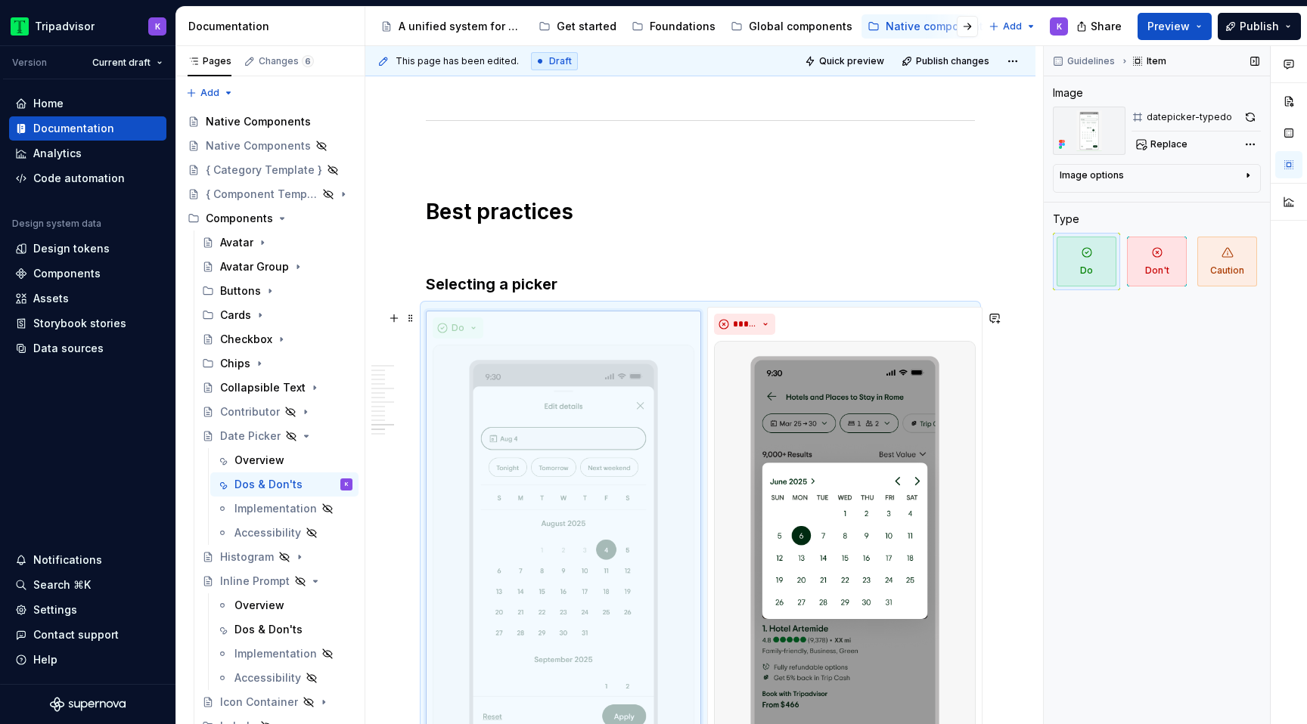
drag, startPoint x: 611, startPoint y: 358, endPoint x: 555, endPoint y: 360, distance: 56.0
click at [554, 360] on body "Tripadvisor K Version Current draft Home Documentation Analytics Code automatio…" at bounding box center [653, 362] width 1307 height 724
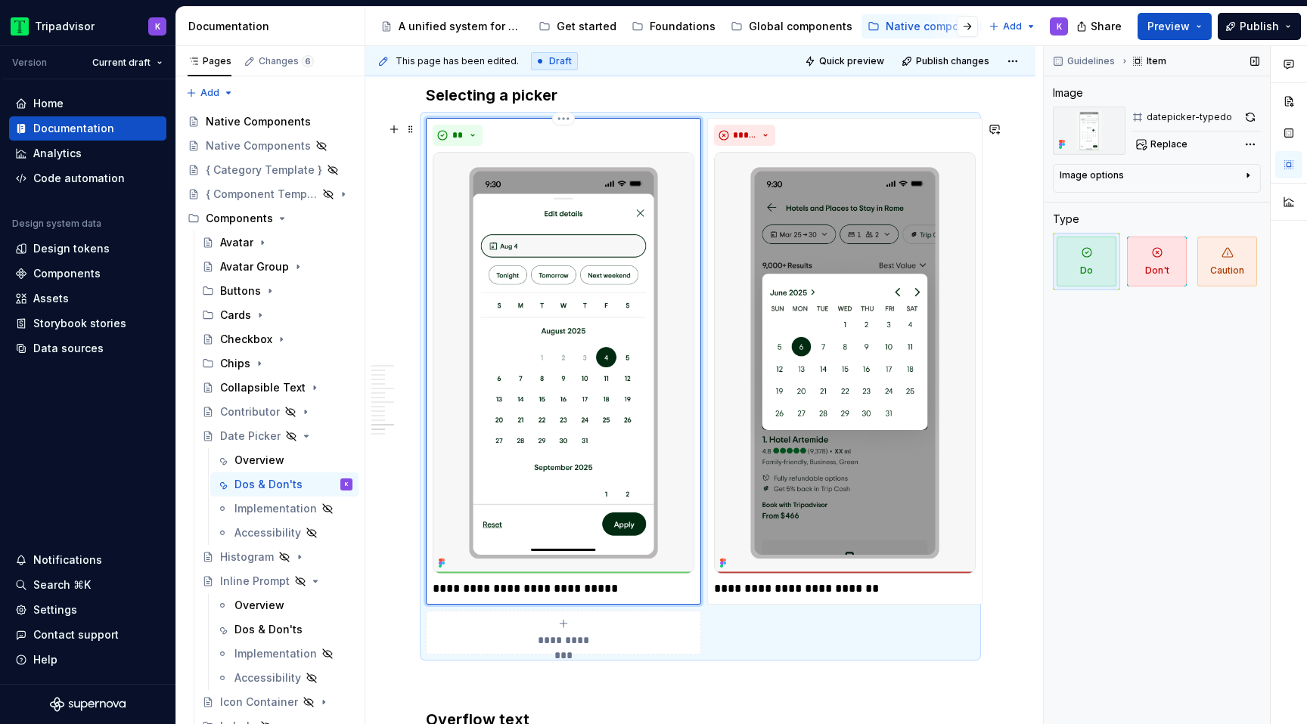
scroll to position [2851, 0]
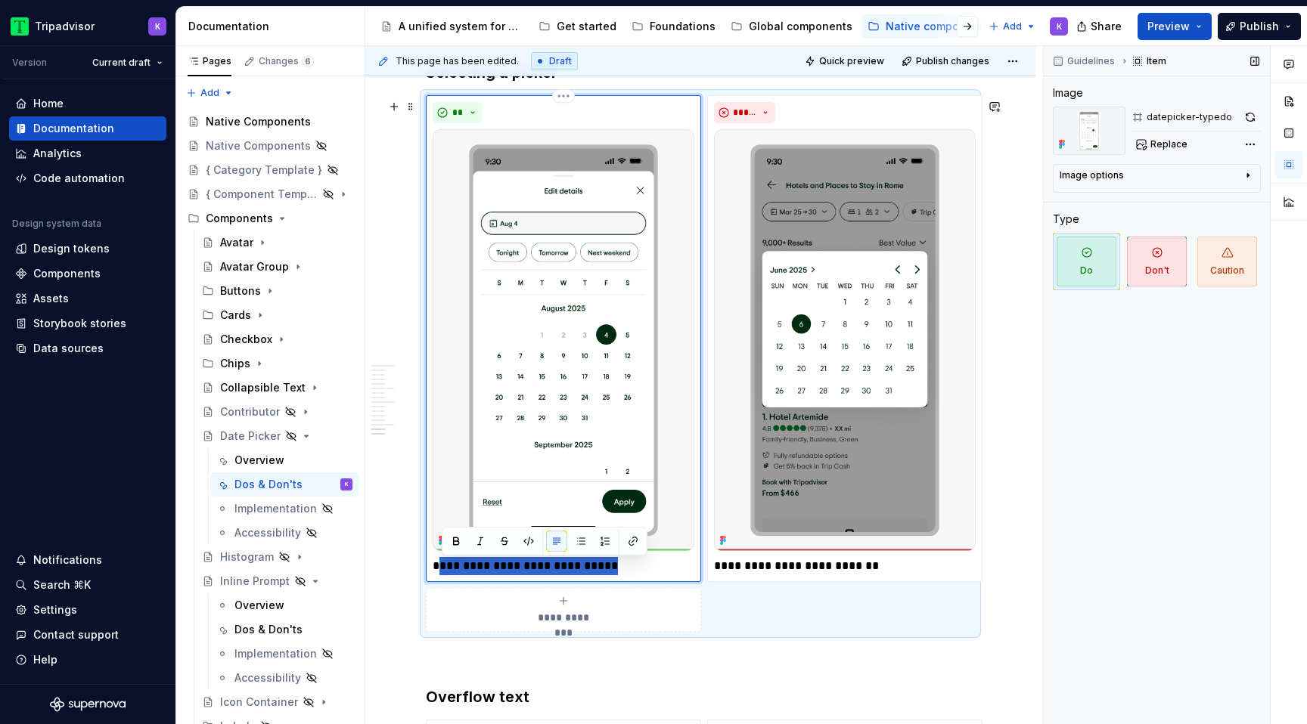
drag, startPoint x: 609, startPoint y: 576, endPoint x: 447, endPoint y: 575, distance: 161.8
click at [445, 575] on p "**********" at bounding box center [564, 566] width 262 height 18
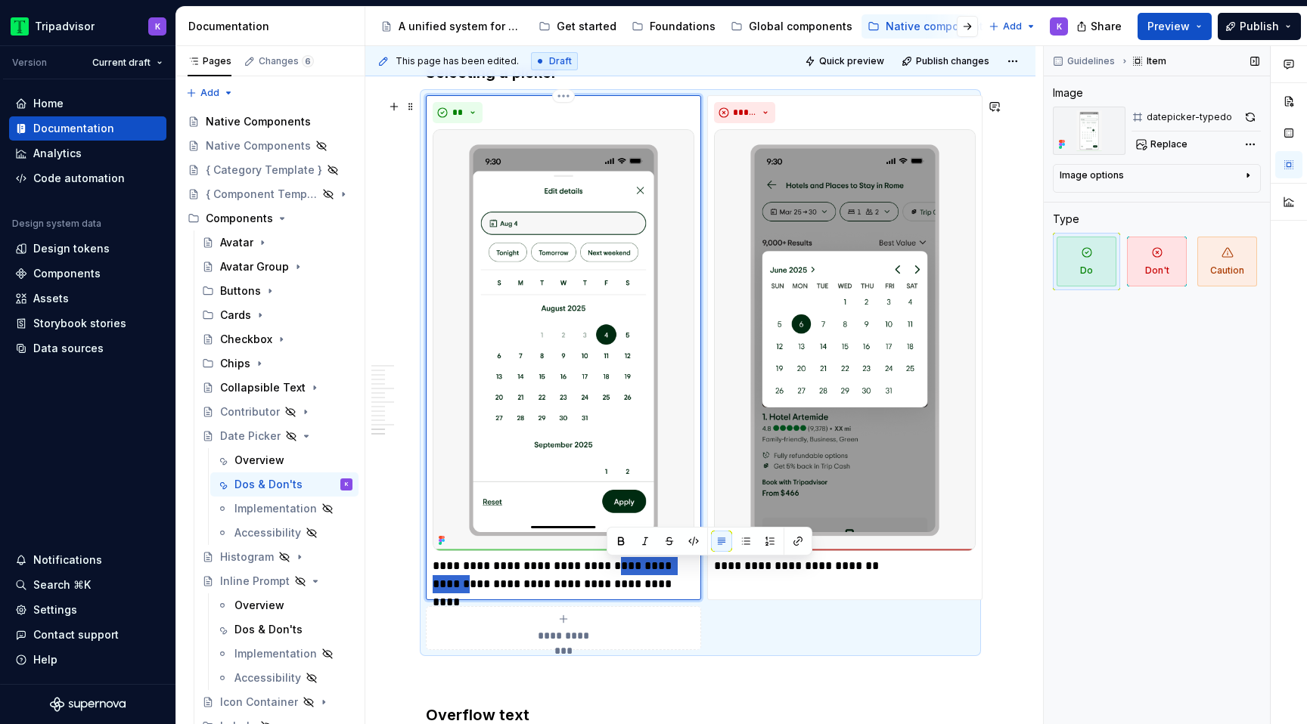
drag, startPoint x: 693, startPoint y: 568, endPoint x: 609, endPoint y: 568, distance: 83.9
click at [609, 568] on p "**********" at bounding box center [564, 575] width 262 height 36
drag, startPoint x: 658, startPoint y: 589, endPoint x: 606, endPoint y: 571, distance: 54.5
click at [606, 571] on p "**********" at bounding box center [564, 575] width 262 height 36
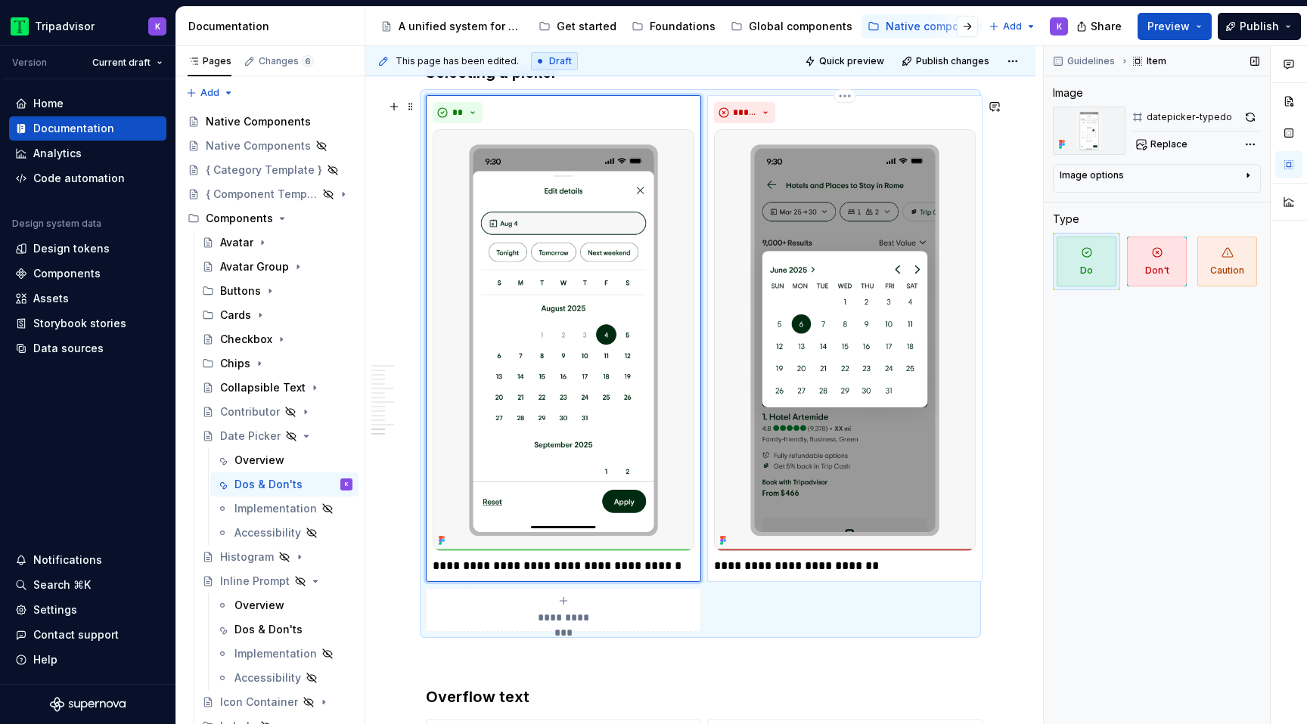
click at [815, 571] on p "**********" at bounding box center [845, 566] width 262 height 18
type textarea "*"
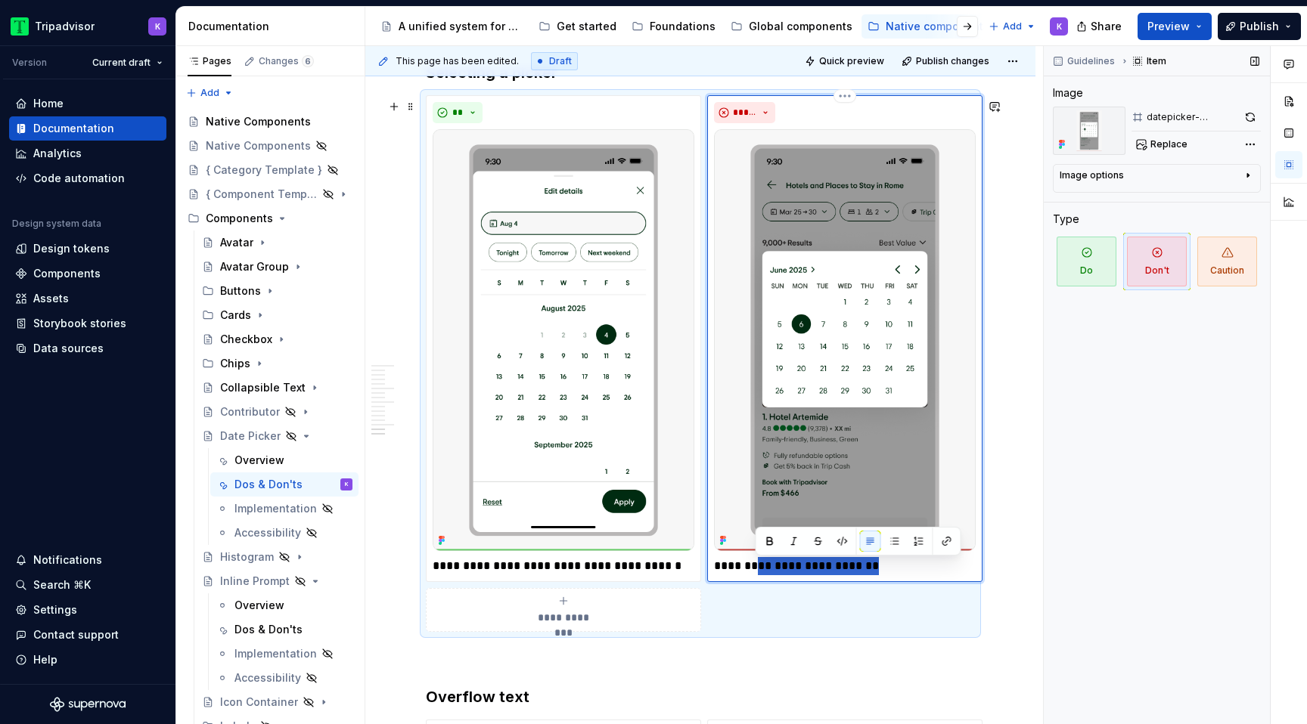
drag, startPoint x: 755, startPoint y: 573, endPoint x: 905, endPoint y: 574, distance: 149.7
click at [905, 574] on p "**********" at bounding box center [845, 566] width 262 height 18
click at [889, 180] on img at bounding box center [845, 340] width 262 height 422
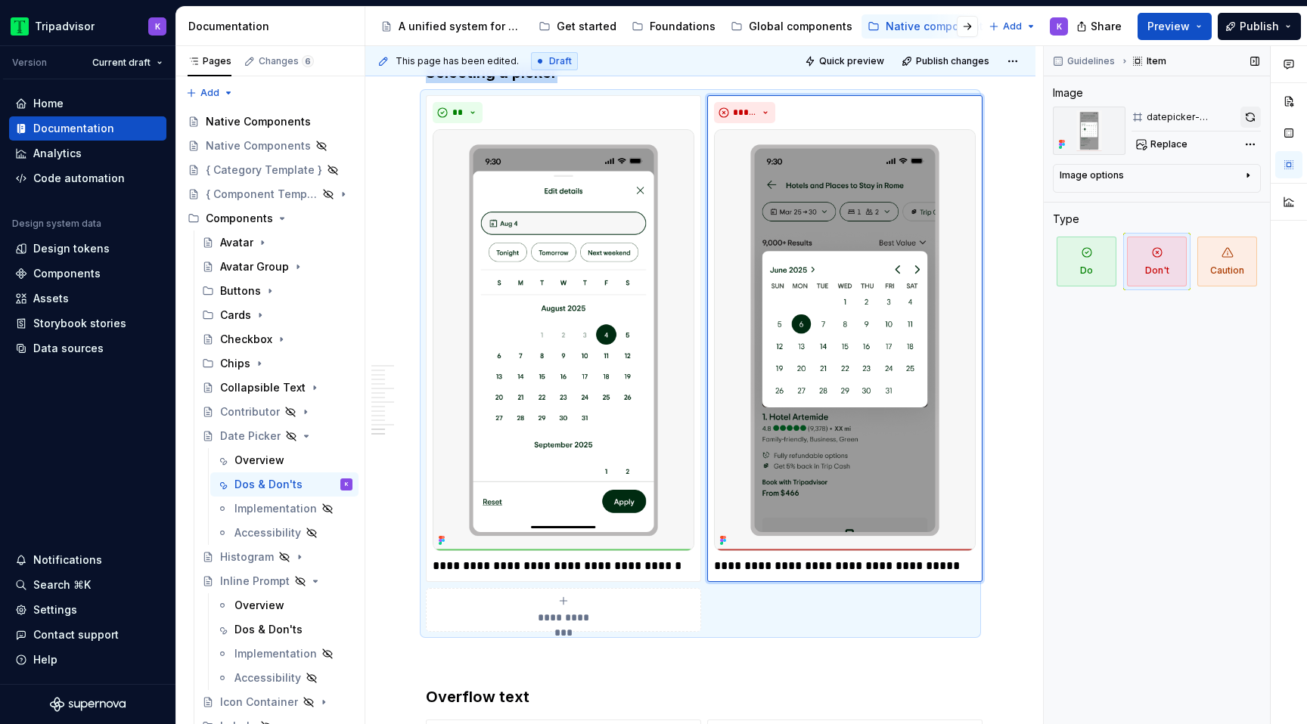
click at [1245, 122] on button "button" at bounding box center [1250, 117] width 20 height 21
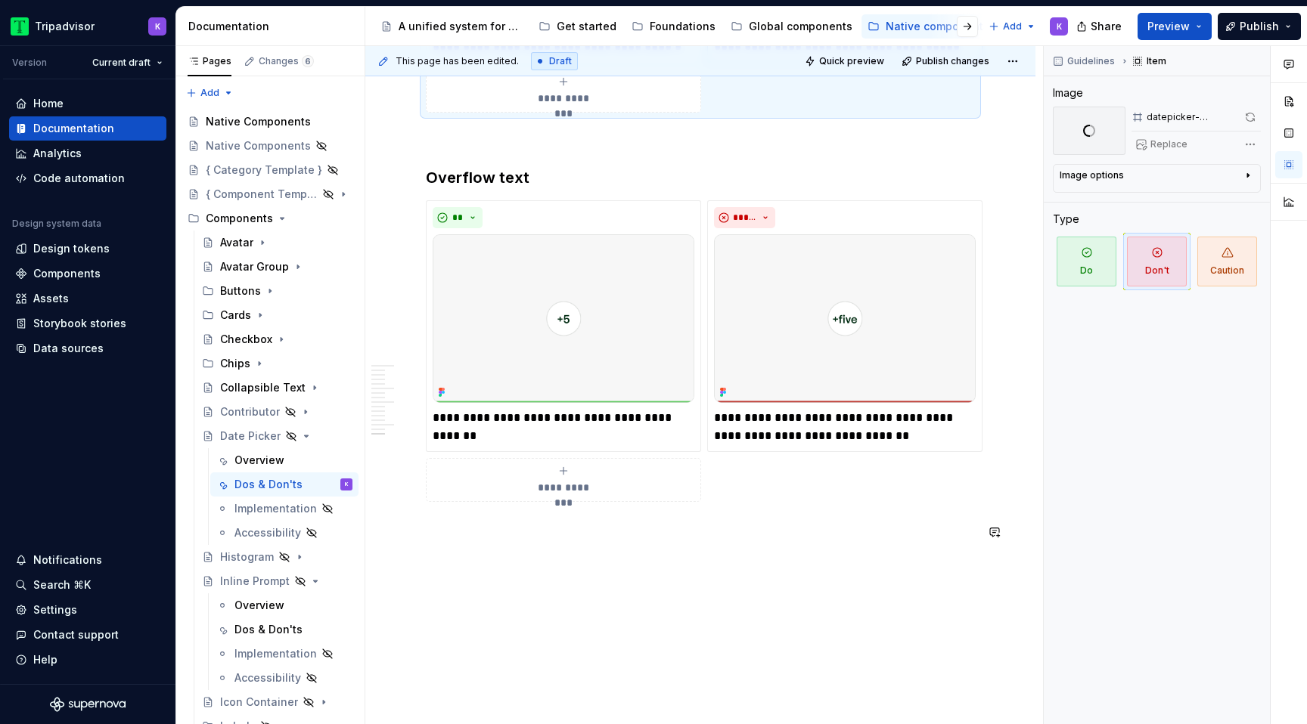
scroll to position [3422, 0]
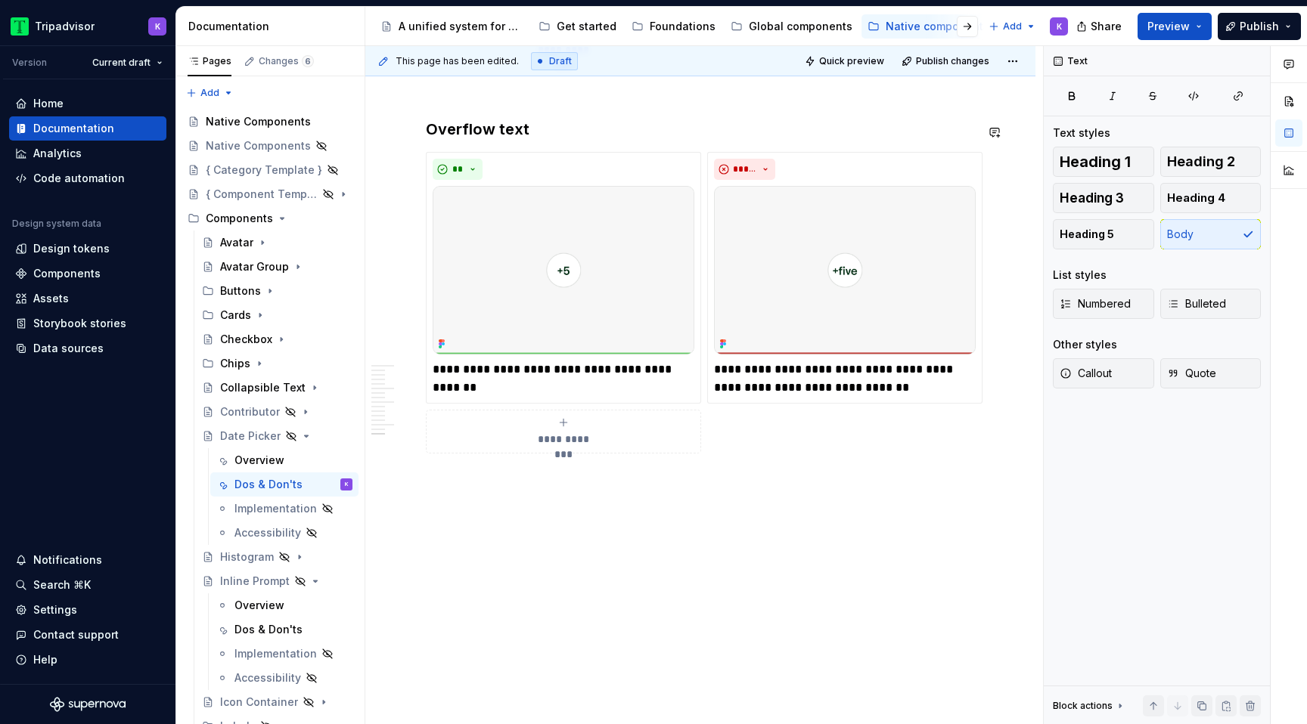
drag, startPoint x: 543, startPoint y: 495, endPoint x: 439, endPoint y: 148, distance: 361.5
click at [413, 135] on span at bounding box center [411, 132] width 12 height 21
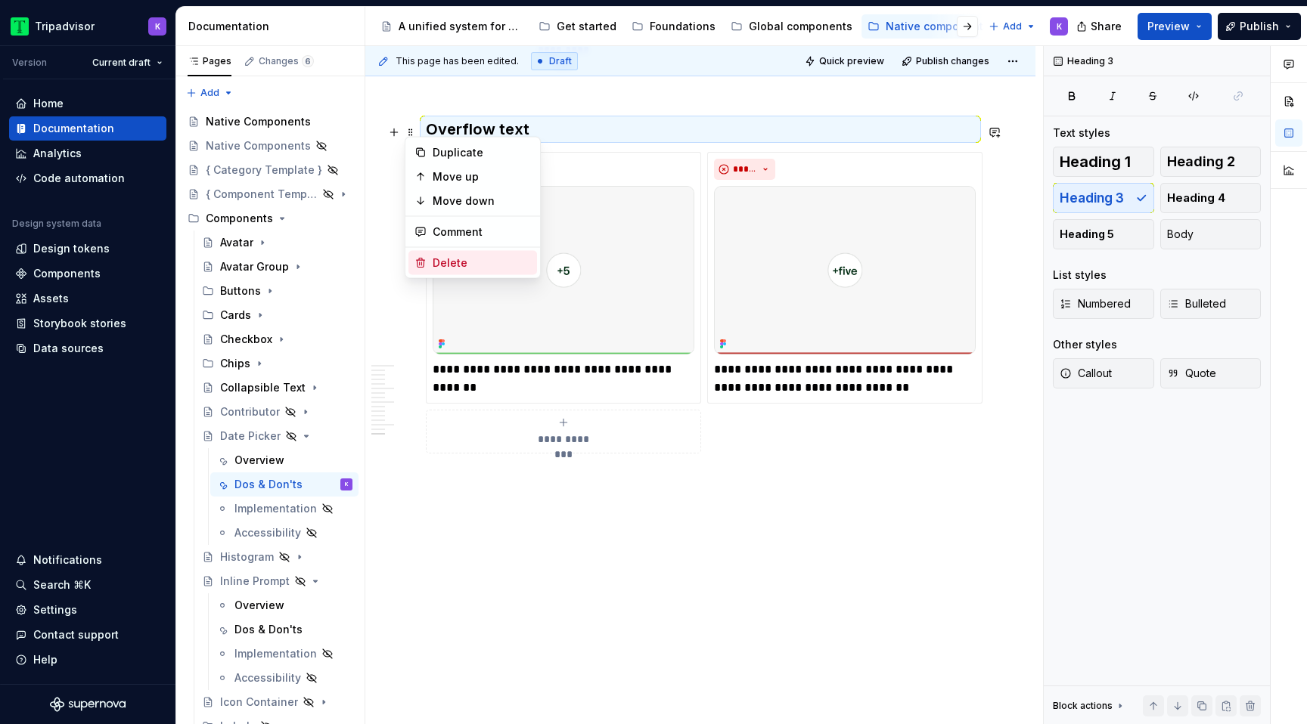
click at [451, 270] on div "Delete" at bounding box center [472, 263] width 129 height 24
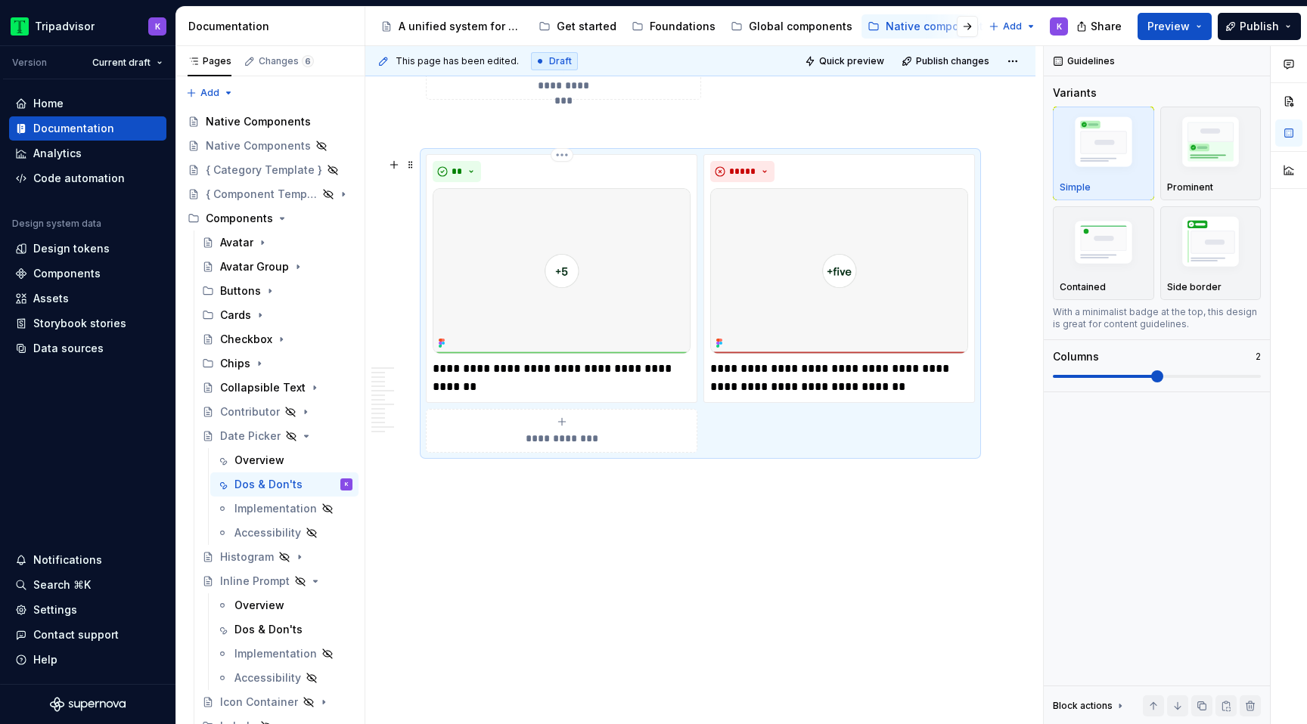
scroll to position [3389, 0]
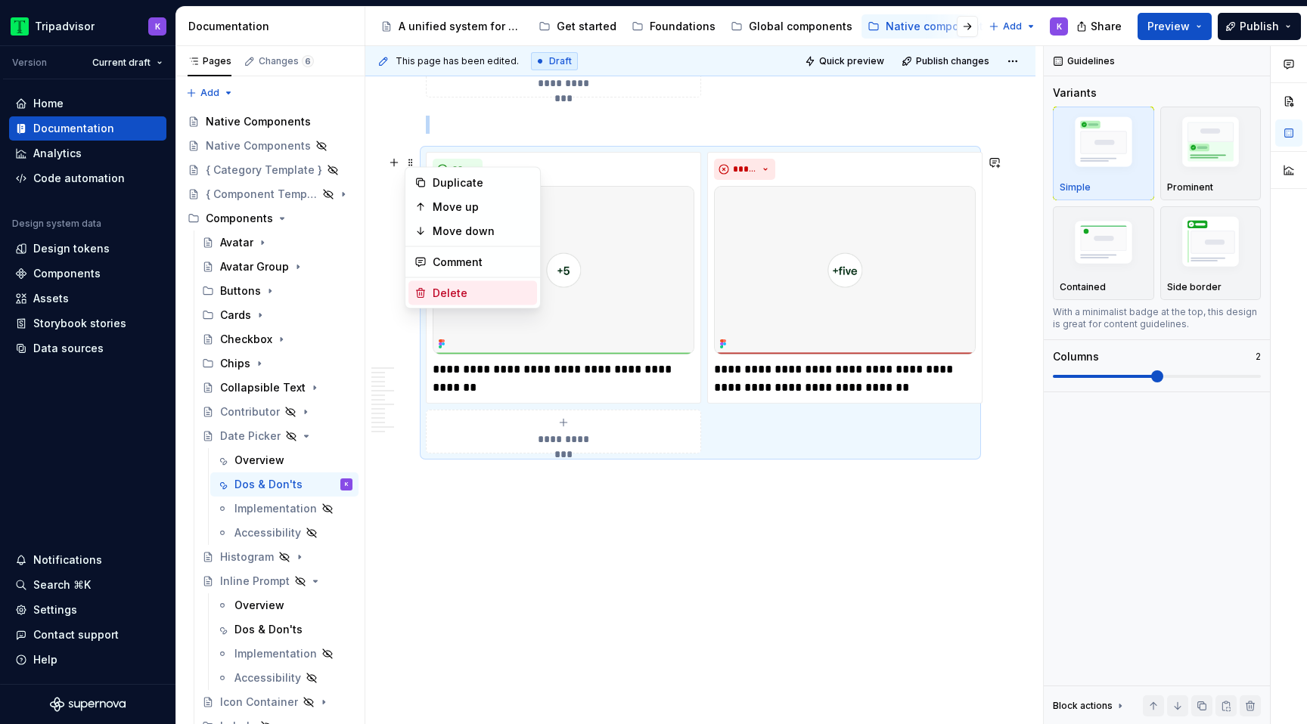
click at [460, 293] on div "Delete" at bounding box center [482, 293] width 98 height 15
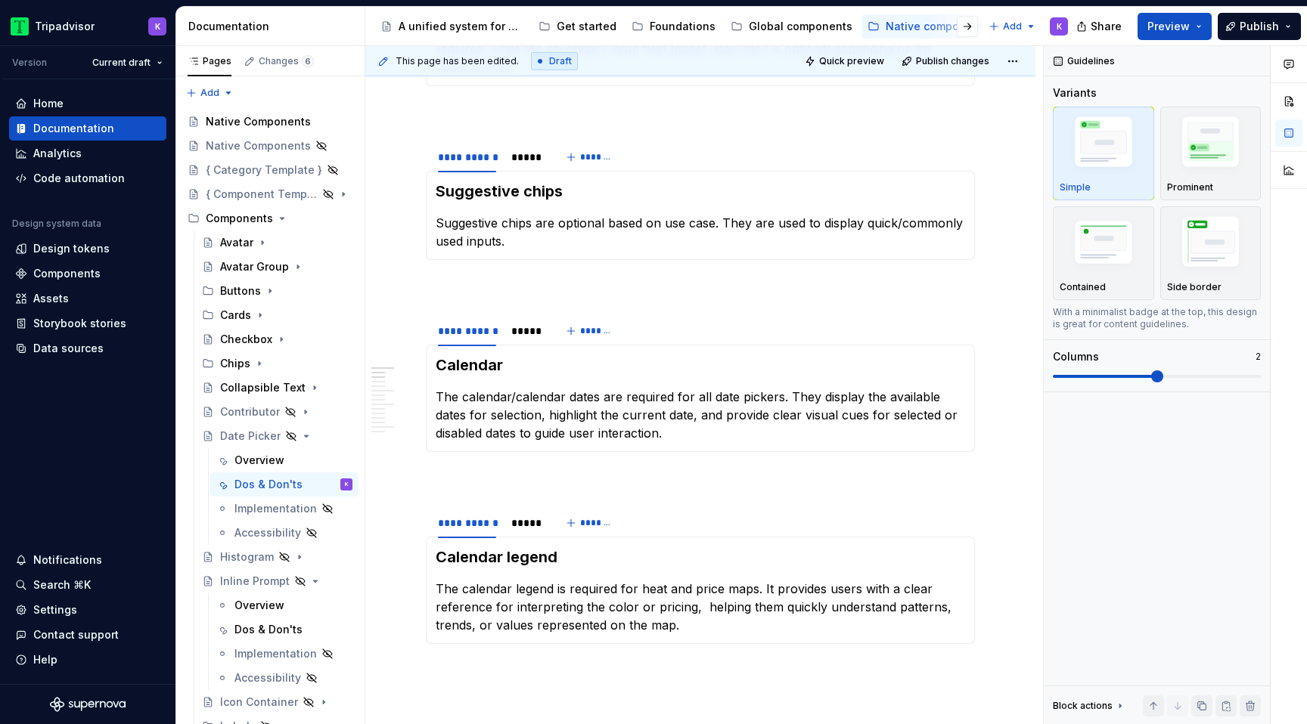
scroll to position [0, 0]
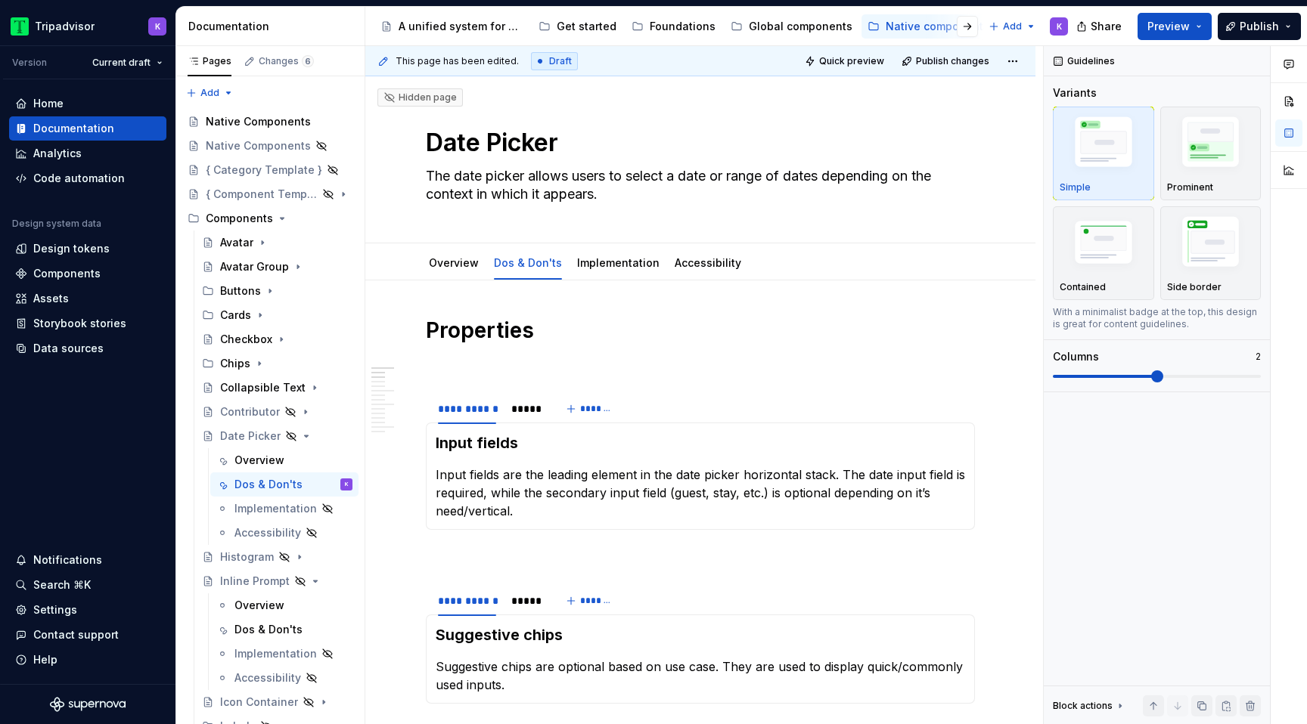
type textarea "*"
